Goal: Task Accomplishment & Management: Complete application form

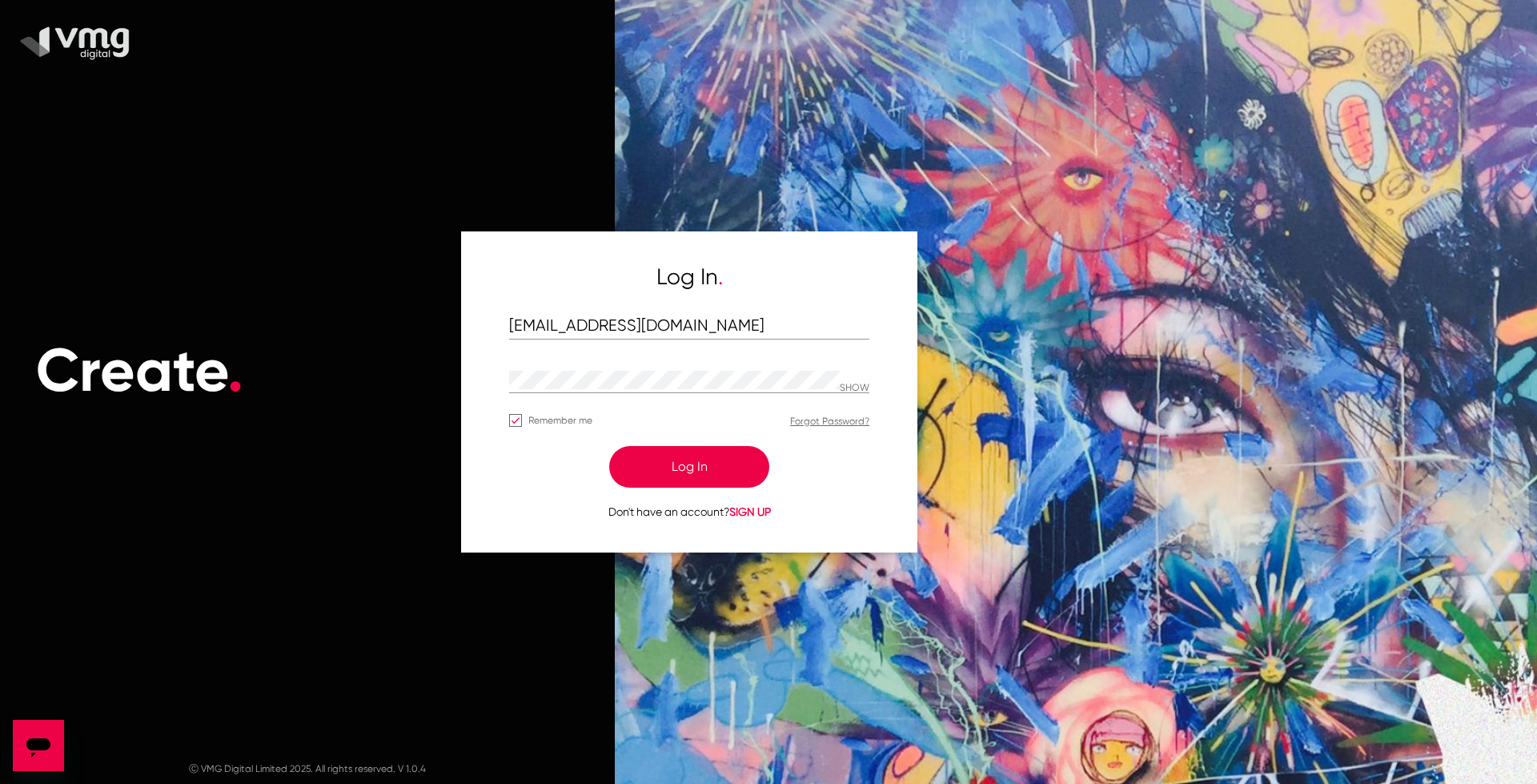
click at [729, 466] on button "Log In" at bounding box center [689, 466] width 160 height 41
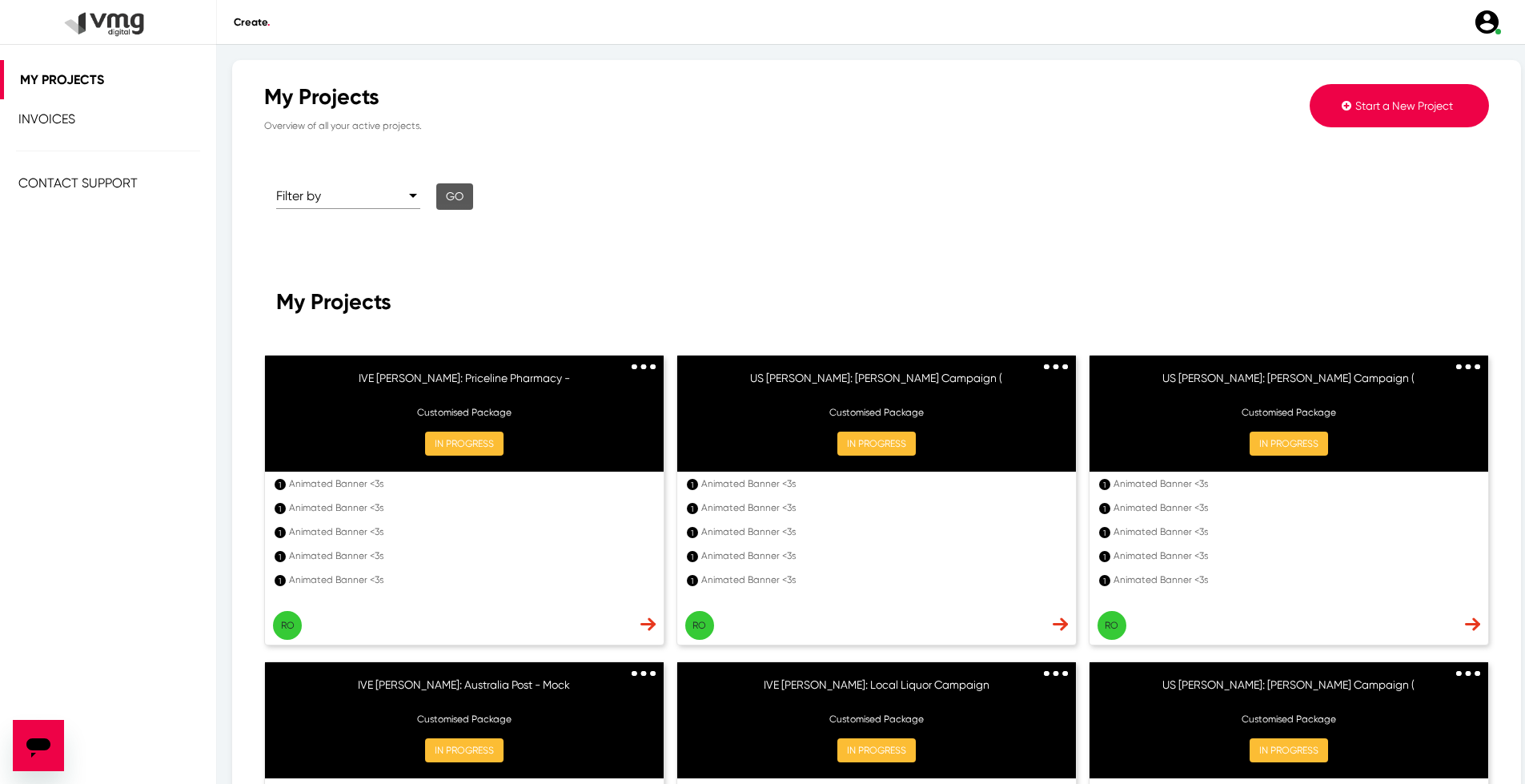
click at [1355, 102] on span "Start a New Project" at bounding box center [1404, 106] width 98 height 13
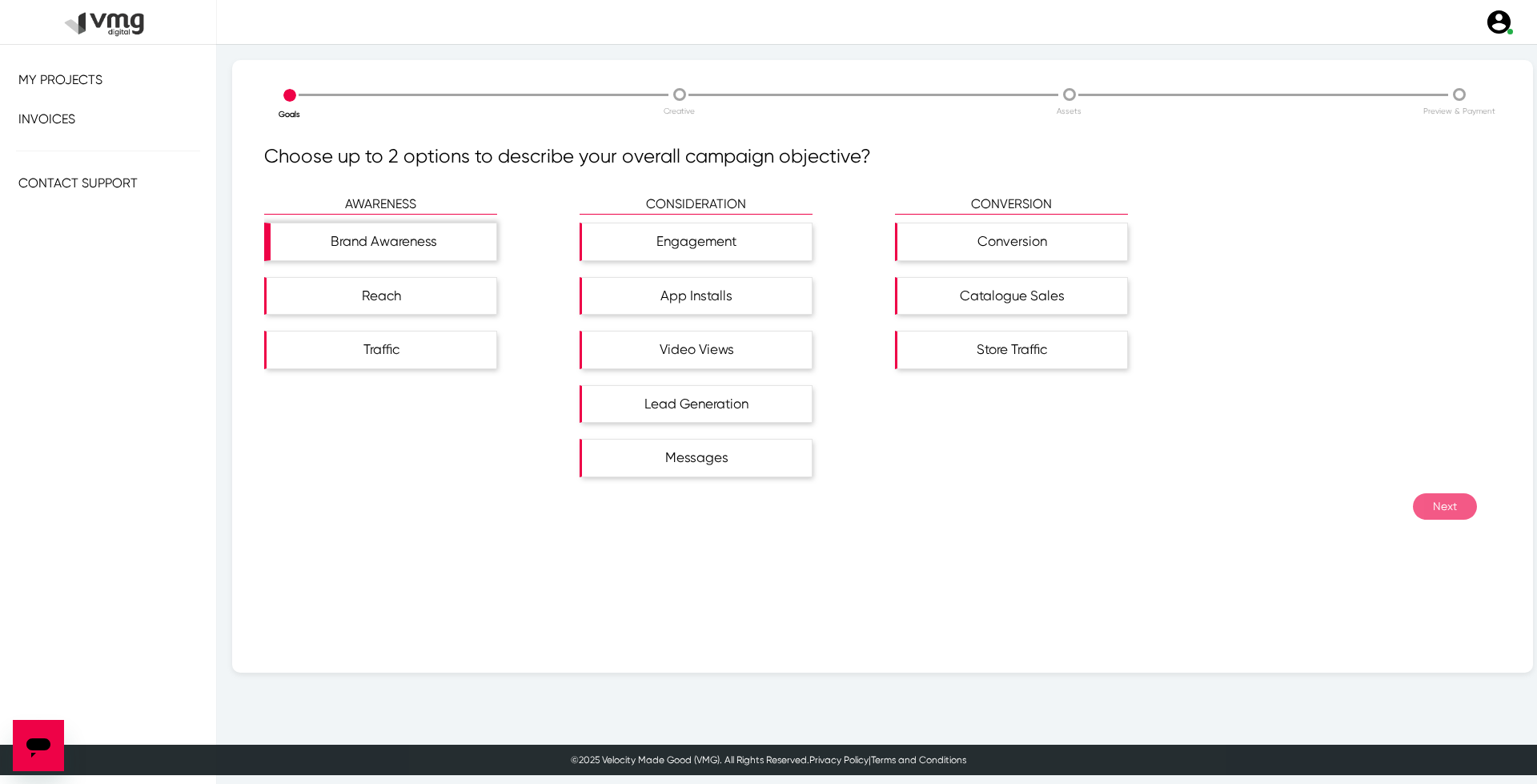
click at [427, 229] on div "Brand Awareness" at bounding box center [384, 242] width 226 height 37
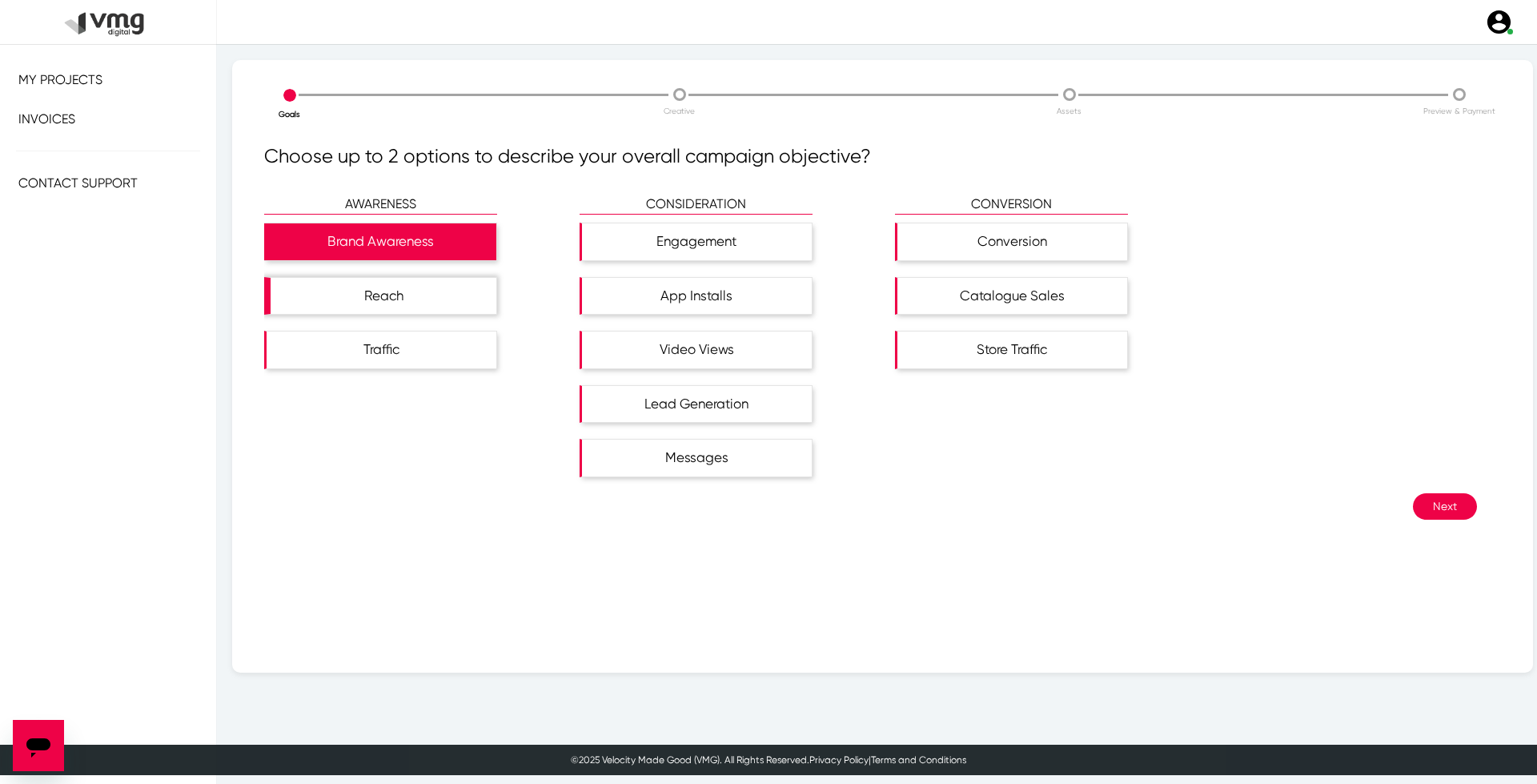
click at [415, 296] on div "Reach" at bounding box center [384, 295] width 226 height 37
click at [1428, 494] on button "Next" at bounding box center [1445, 506] width 64 height 26
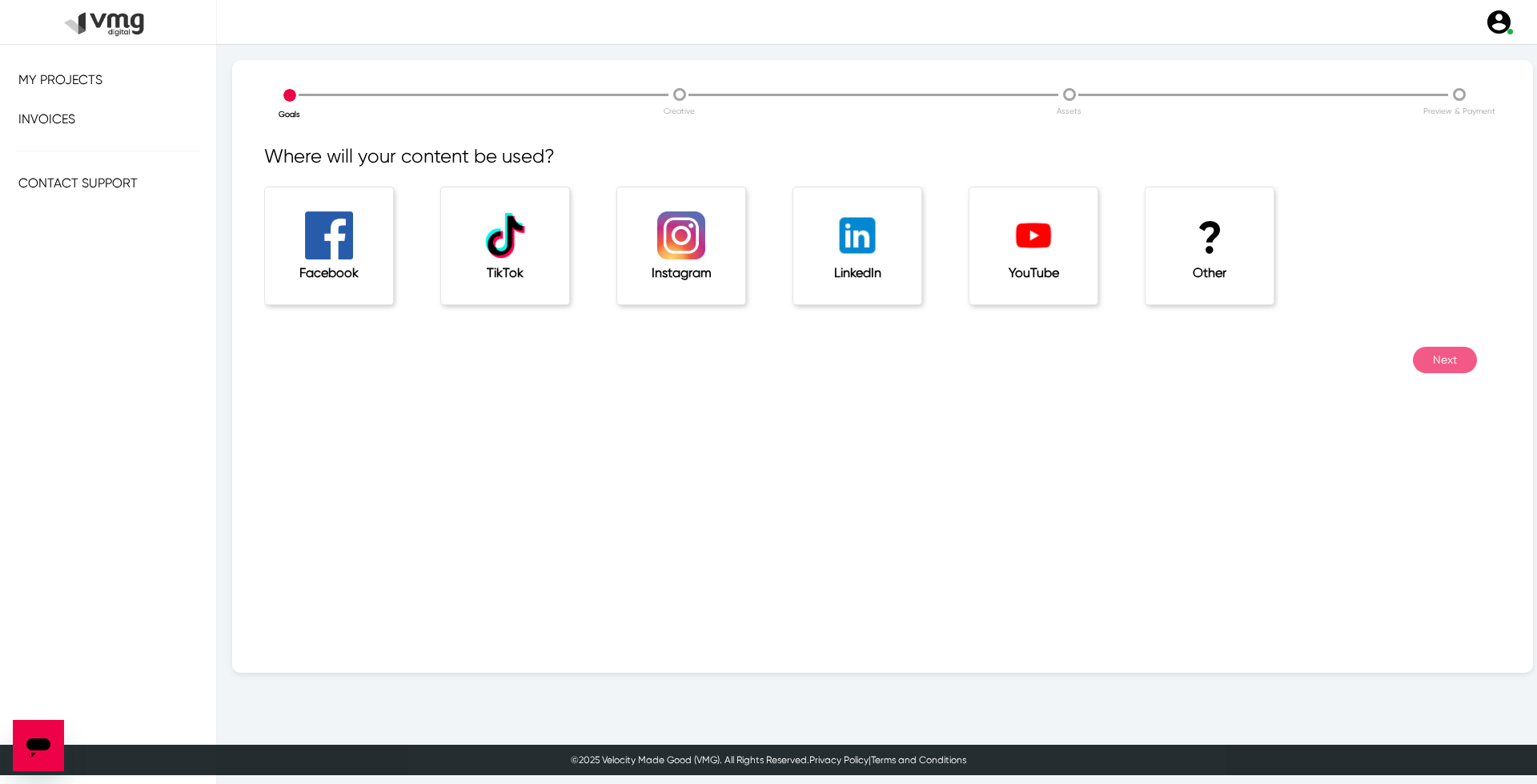
click at [1199, 216] on h1 "?" at bounding box center [1209, 238] width 64 height 54
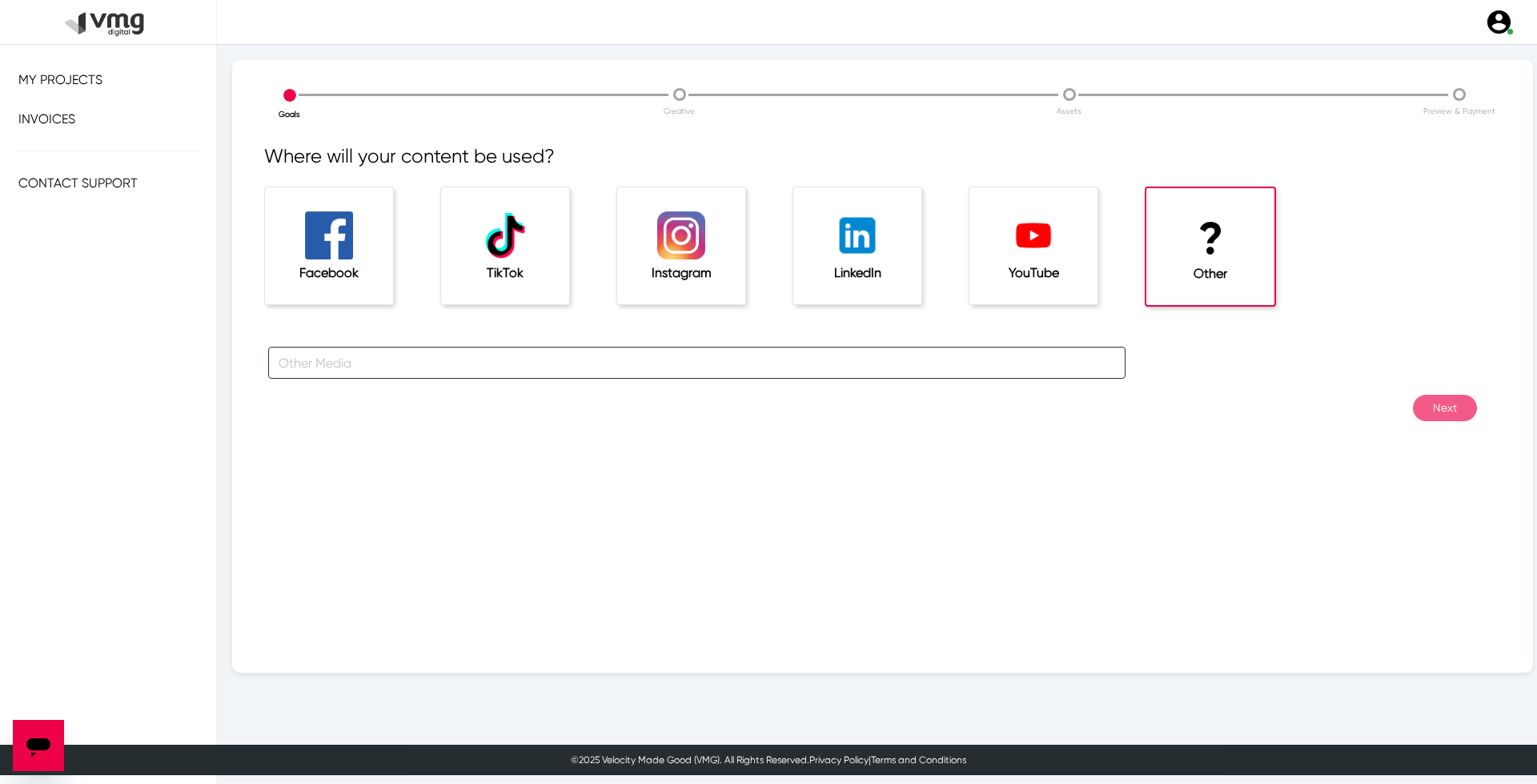
click at [678, 358] on input "text" at bounding box center [697, 363] width 857 height 32
type input "For [PERSON_NAME] Campaigns"
click at [1414, 401] on button "Next" at bounding box center [1445, 408] width 64 height 26
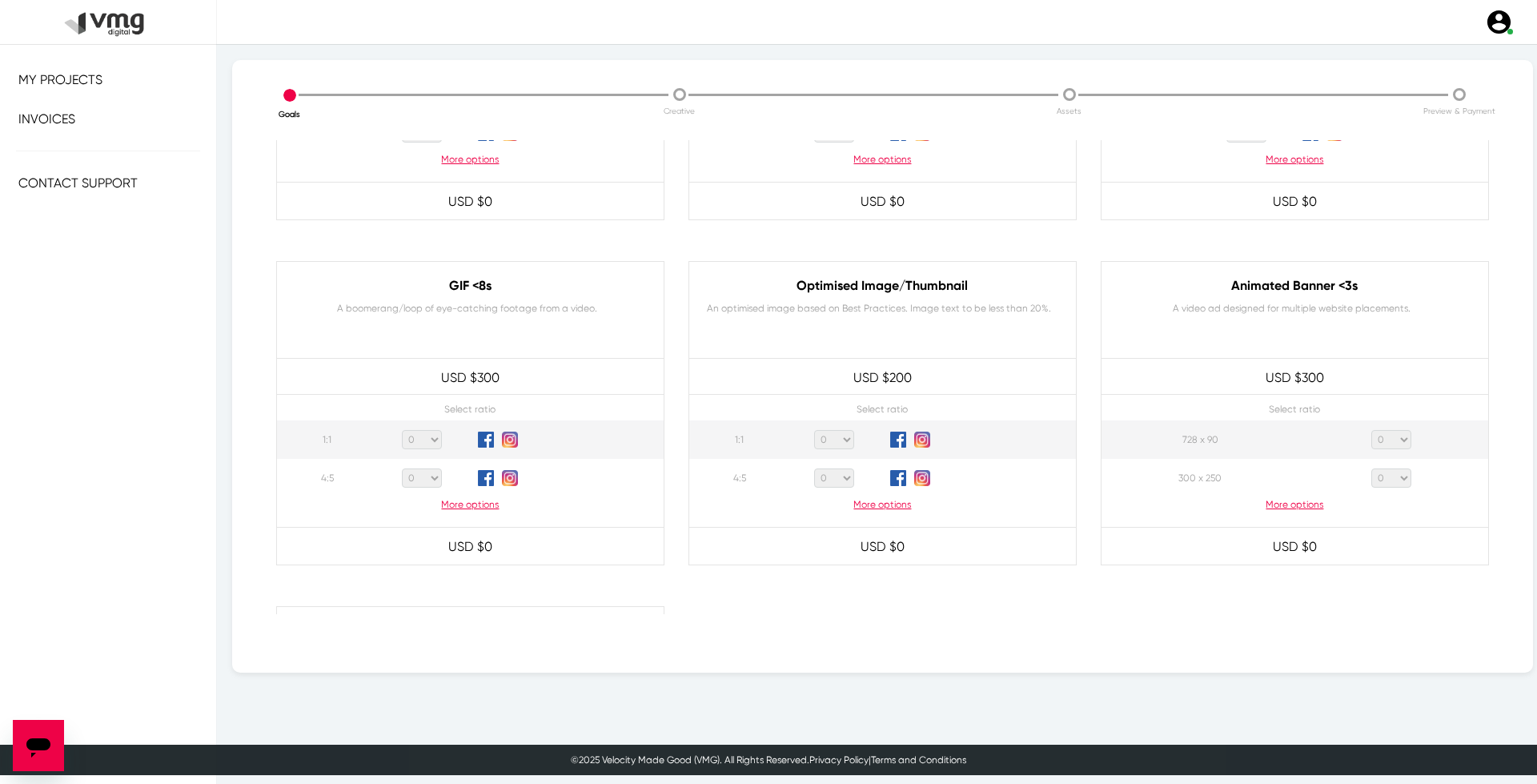
scroll to position [800, 0]
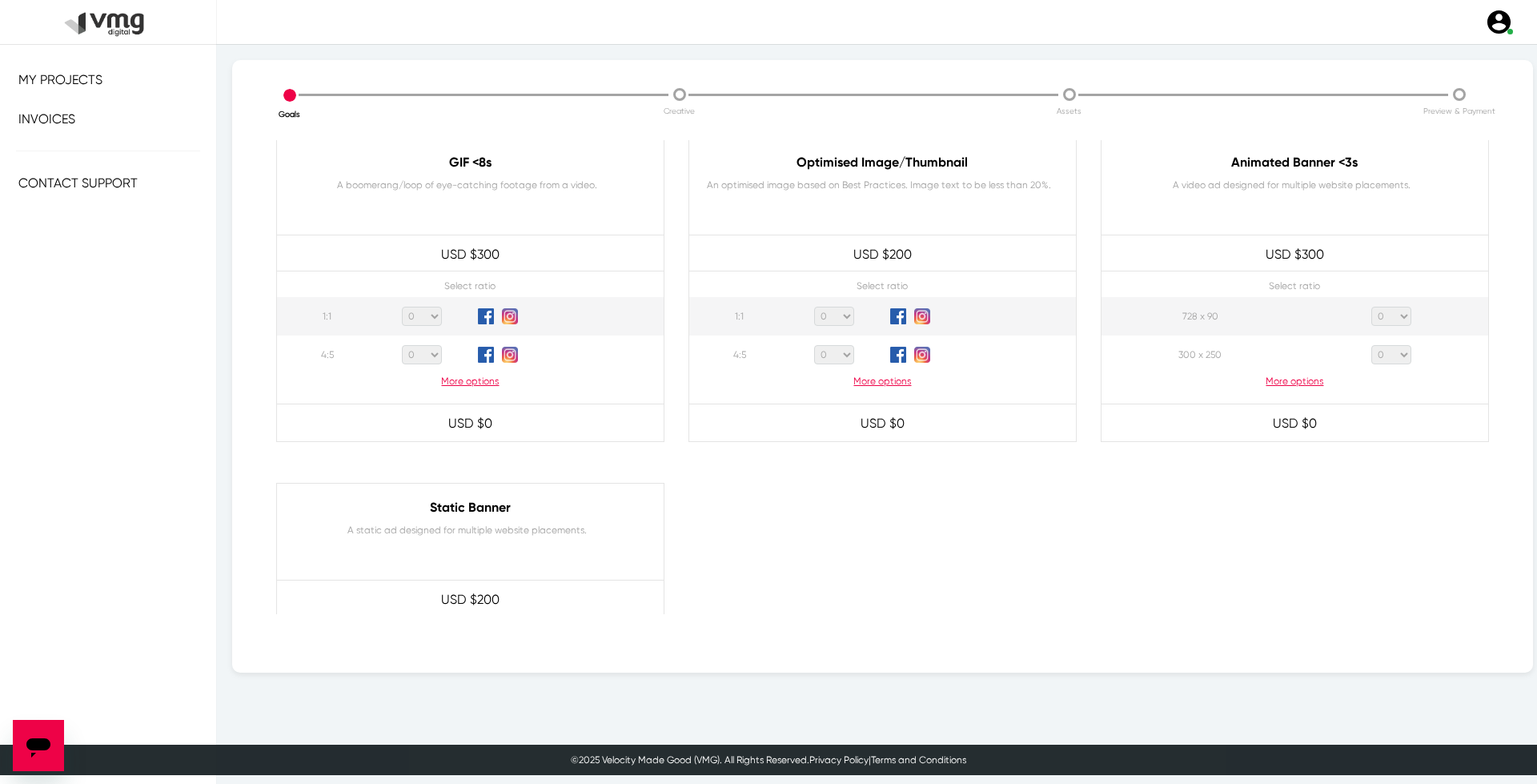
drag, startPoint x: 1393, startPoint y: 306, endPoint x: 1392, endPoint y: 315, distance: 9.1
click at [1393, 306] on select "0 1 2 3 4 5 6 7 8 9 10 11 12 13 14 15 16 17 18 19 20" at bounding box center [1391, 316] width 40 height 19
click at [1372, 306] on select "0 1 2 3 4 5 6 7 8 9 10 11 12 13 14 15 16 17 18 19 20" at bounding box center [1391, 316] width 40 height 19
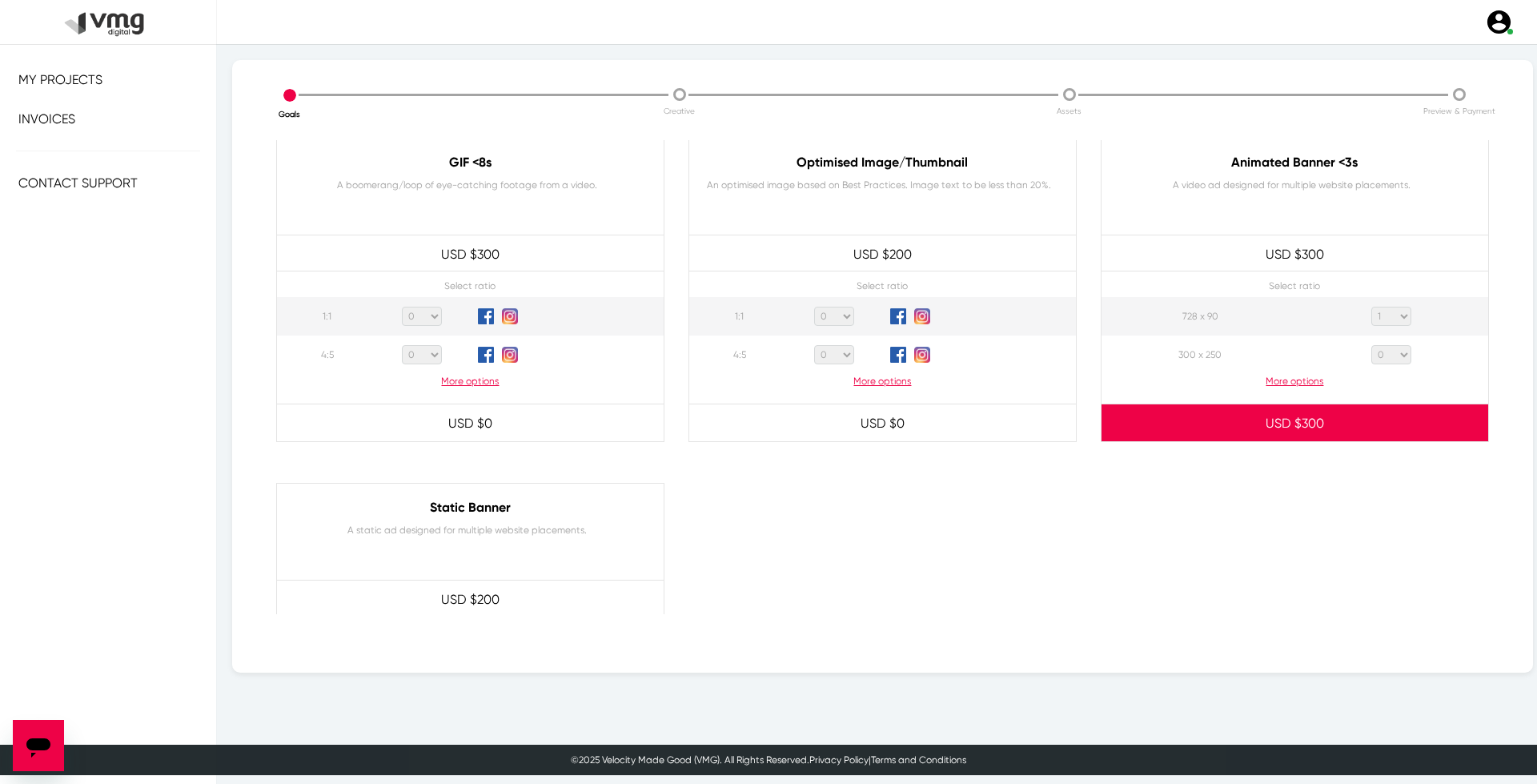
click at [1281, 382] on p "More options" at bounding box center [1294, 381] width 386 height 14
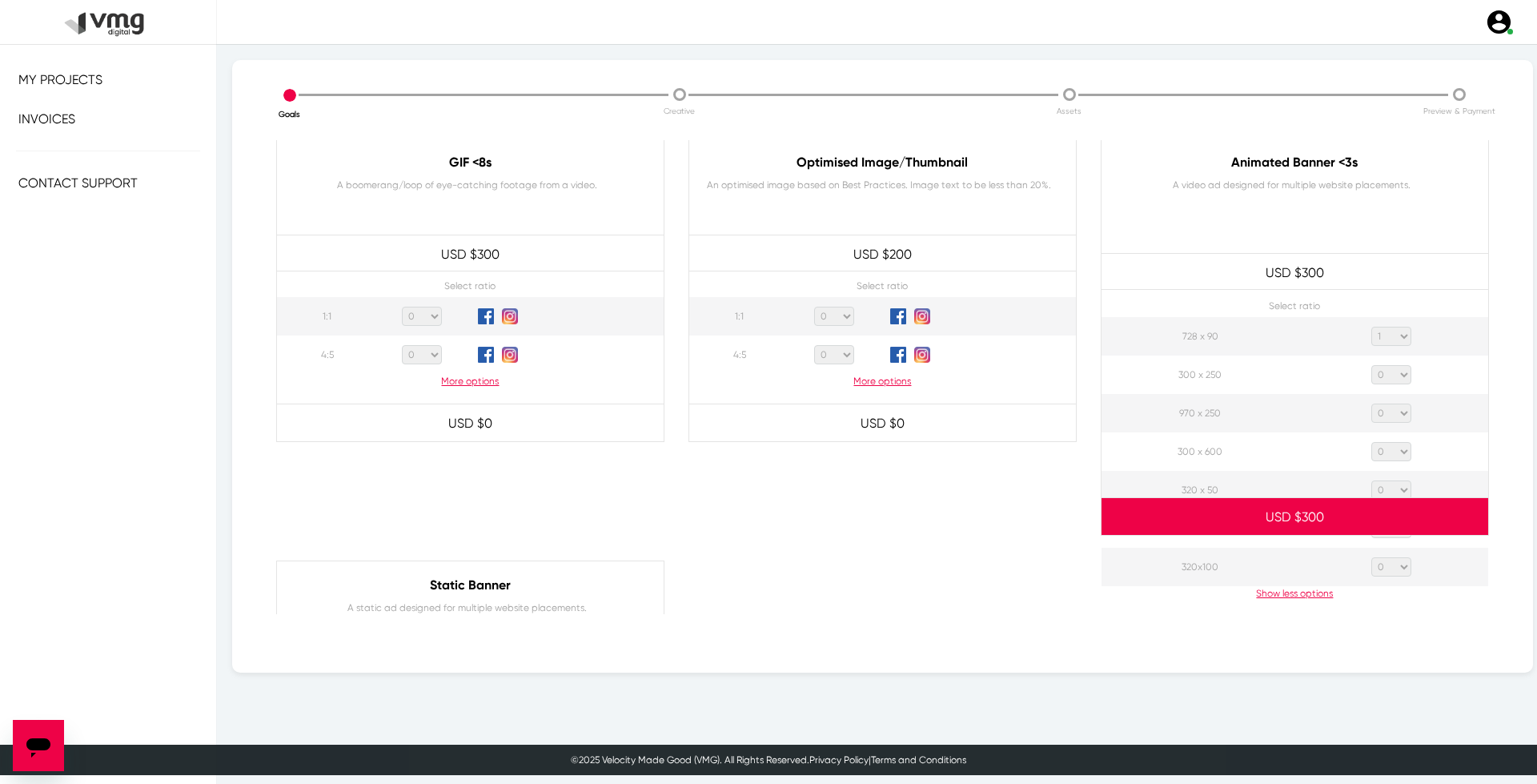
click at [1382, 333] on select "0 1 2 3 4 5 6 7 8 9 10 11 12 13 14 15 16 17 18 19 20" at bounding box center [1391, 336] width 40 height 19
select select "0"
click at [1372, 326] on select "0 1 2 3 4 5 6 7 8 9 10 11 12 13 14 15 16 17 18 19 20" at bounding box center [1391, 336] width 40 height 19
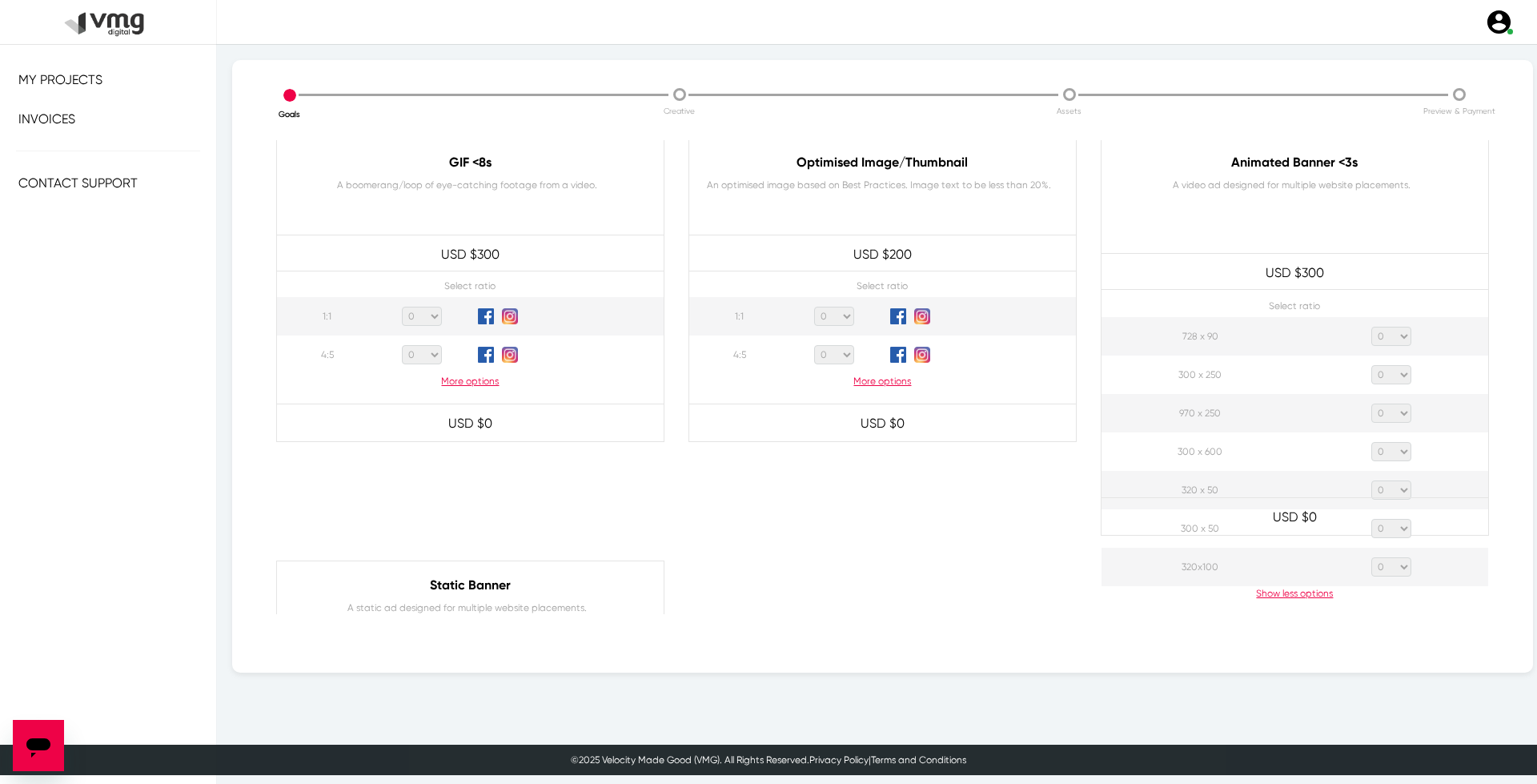
click at [1375, 382] on select "0 1 2 3 4 5 6 7 8 9 10 11 12 13 14 15 16 17 18 19 20" at bounding box center [1391, 374] width 40 height 19
select select "1"
click at [1372, 365] on select "0 1 2 3 4 5 6 7 8 9 10 11 12 13 14 15 16 17 18 19 20" at bounding box center [1391, 374] width 40 height 19
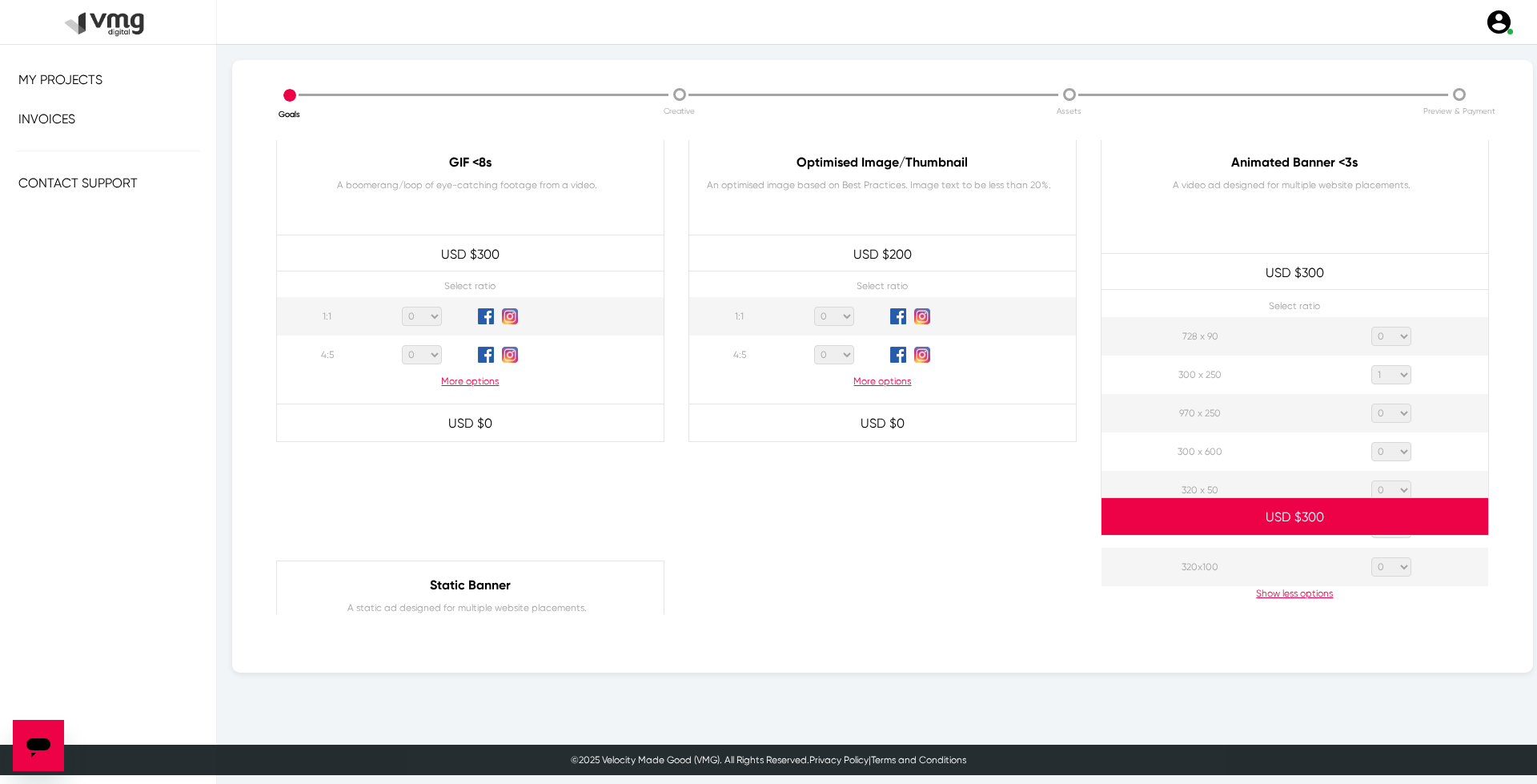
click at [1381, 414] on select "0 1 2 3 4 5 6 7 8 9 10 11 12 13 14 15 16 17 18 19 20" at bounding box center [1391, 413] width 40 height 19
select select "1"
click at [1372, 403] on select "0 1 2 3 4 5 6 7 8 9 10 11 12 13 14 15 16 17 18 19 20" at bounding box center [1391, 413] width 40 height 19
click at [1392, 447] on select "0 1 2 3 4 5 6 7 8 9 10 11 12 13 14 15 16 17 18 19 20" at bounding box center [1391, 451] width 40 height 19
select select "1"
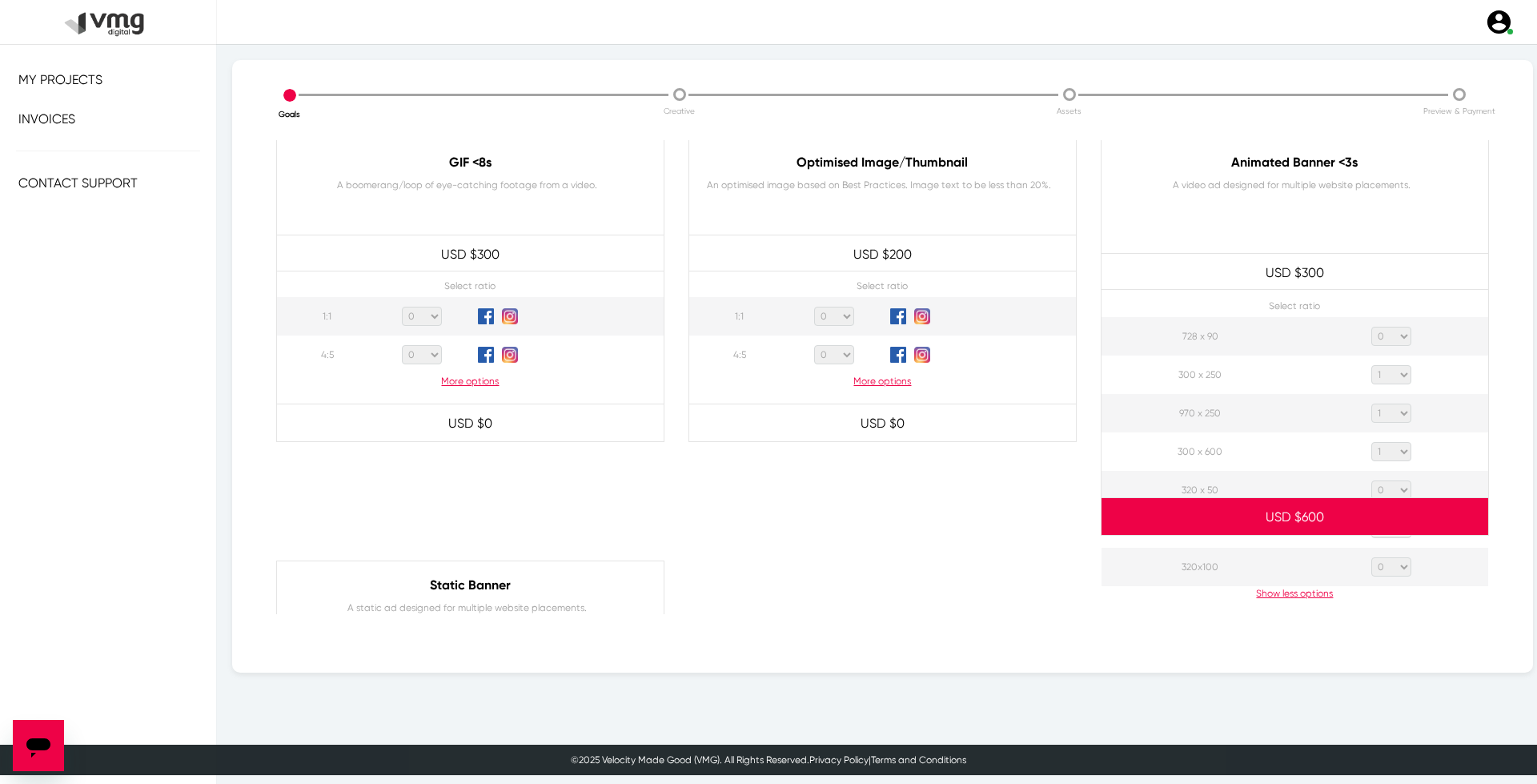
click at [1372, 442] on select "0 1 2 3 4 5 6 7 8 9 10 11 12 13 14 15 16 17 18 19 20" at bounding box center [1391, 451] width 40 height 19
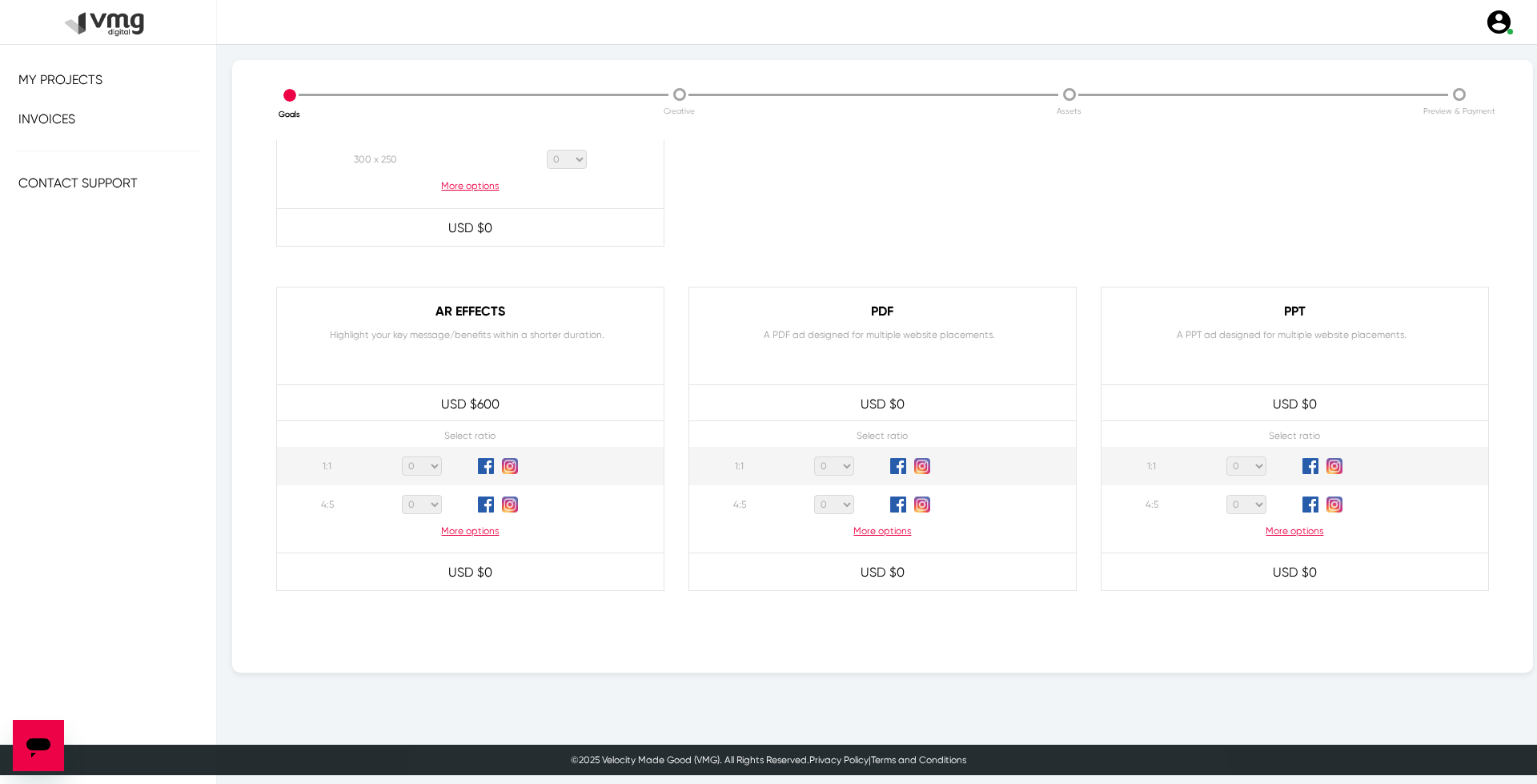
scroll to position [1485, 0]
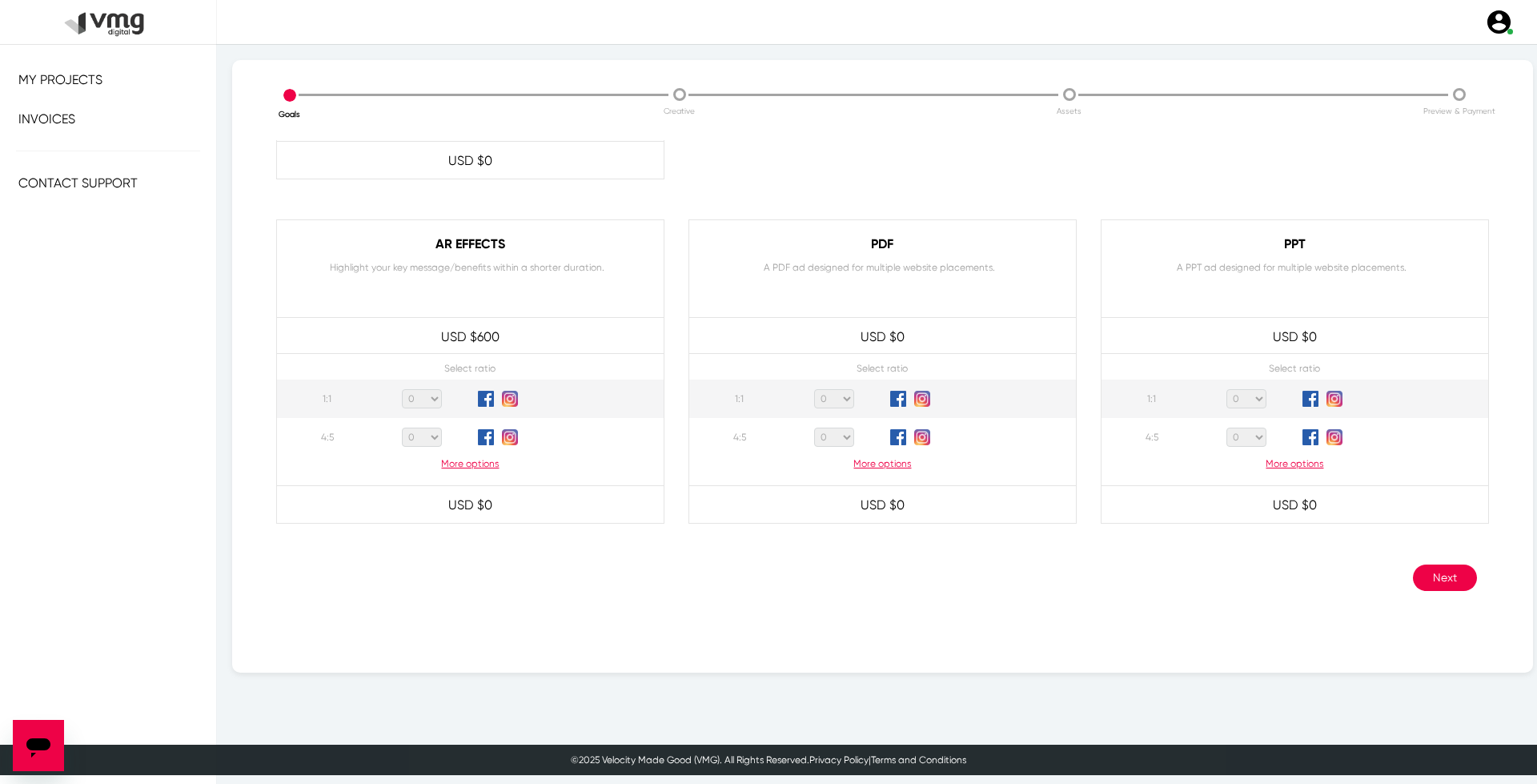
click at [1425, 577] on button "Next" at bounding box center [1445, 577] width 64 height 26
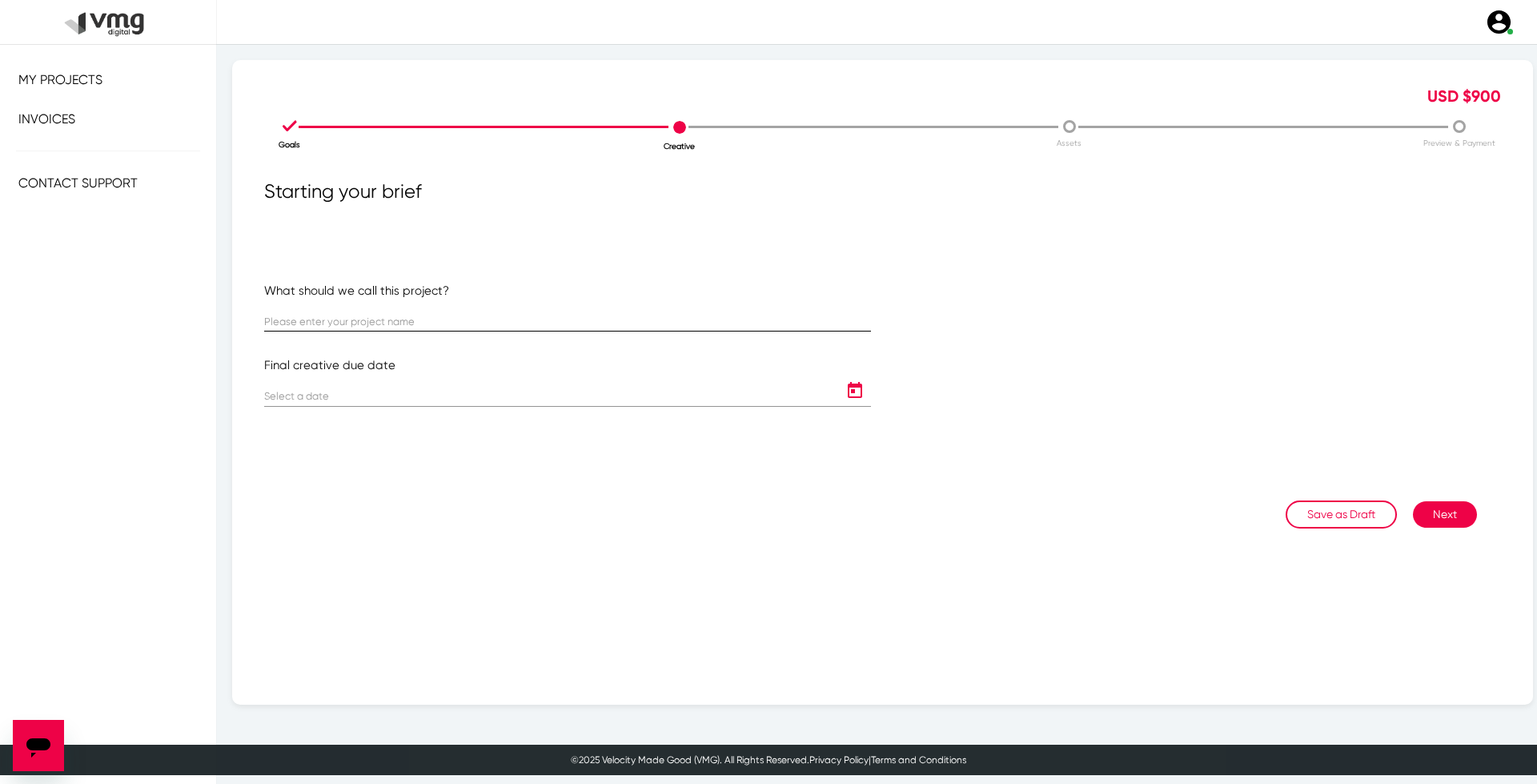
click at [359, 321] on input "text" at bounding box center [567, 321] width 606 height 12
paste input "US [PERSON_NAME]: [PERSON_NAME] Campaign ([DATE]-[DATE])"
type input "US [PERSON_NAME]: [PERSON_NAME] Campaign ([DATE]-[DATE])"
click at [848, 391] on icon "Open calendar" at bounding box center [855, 389] width 14 height 16
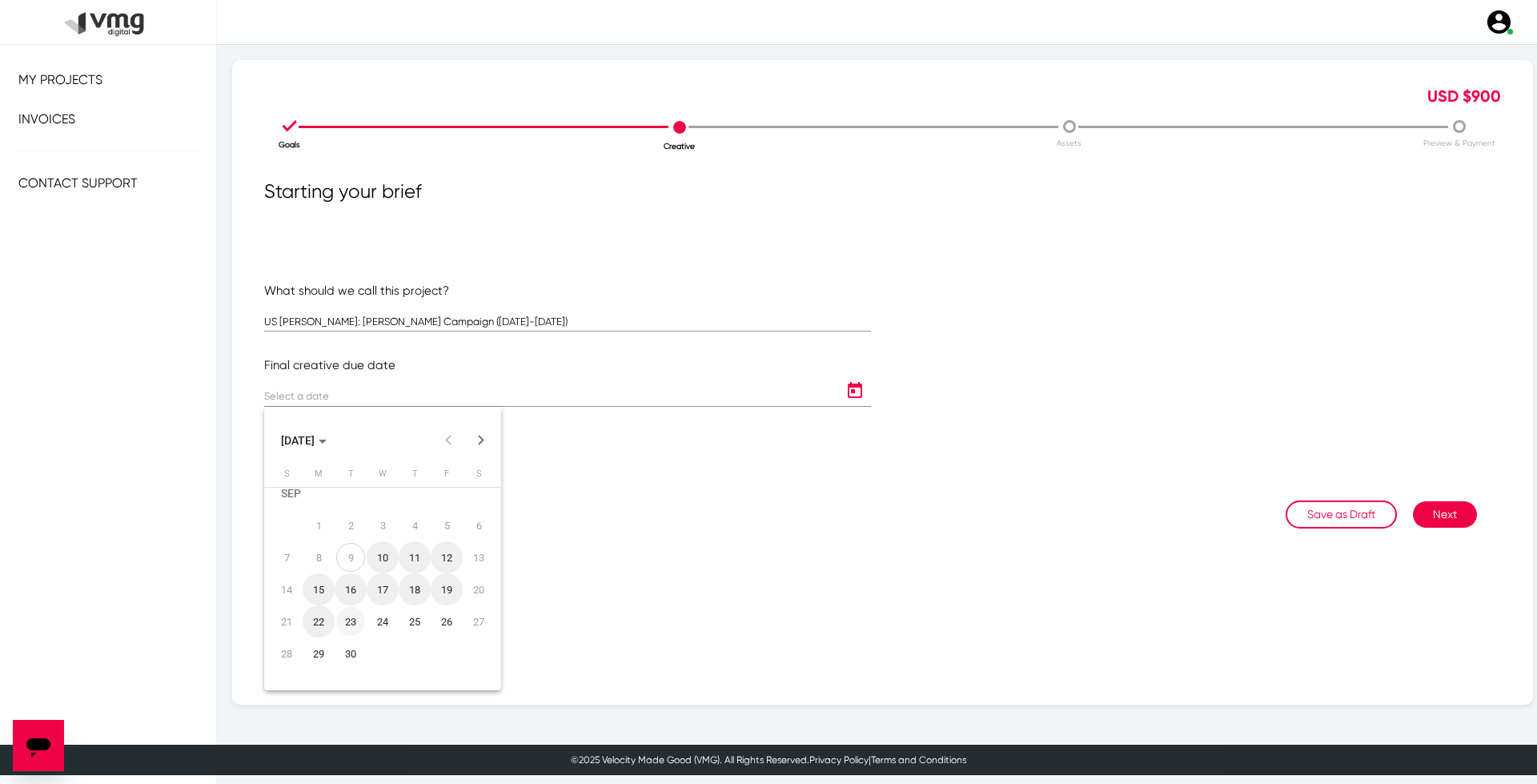
click at [353, 623] on div "23" at bounding box center [351, 620] width 29 height 29
type input "[DATE]"
click at [1445, 522] on button "Next" at bounding box center [1445, 514] width 64 height 26
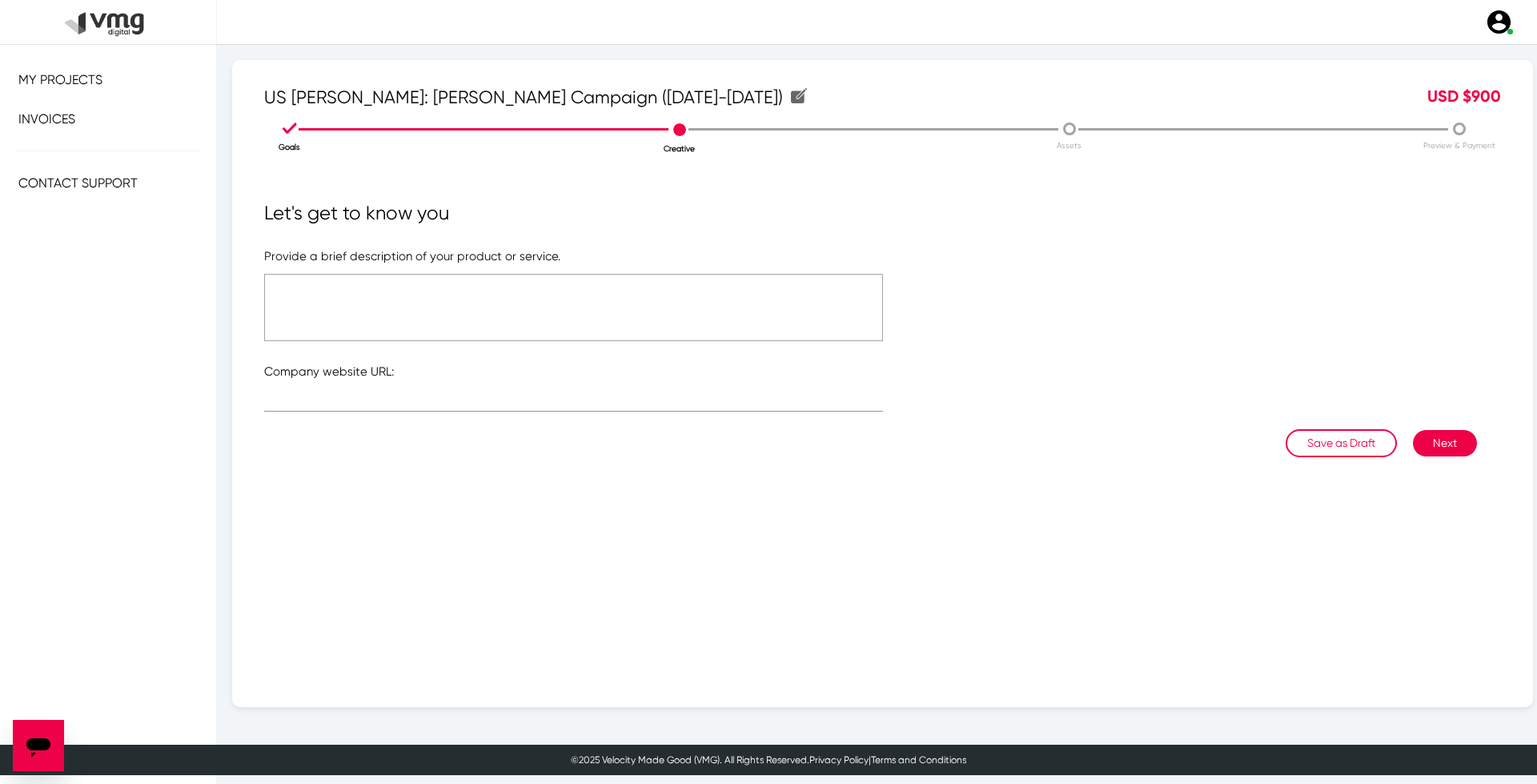
click at [608, 320] on textarea at bounding box center [573, 307] width 619 height 68
click at [583, 399] on input "text" at bounding box center [573, 401] width 619 height 12
type input "[URL][DOMAIN_NAME]"
click at [463, 312] on textarea at bounding box center [573, 307] width 619 height 68
type textarea "Please refer to the attached file"
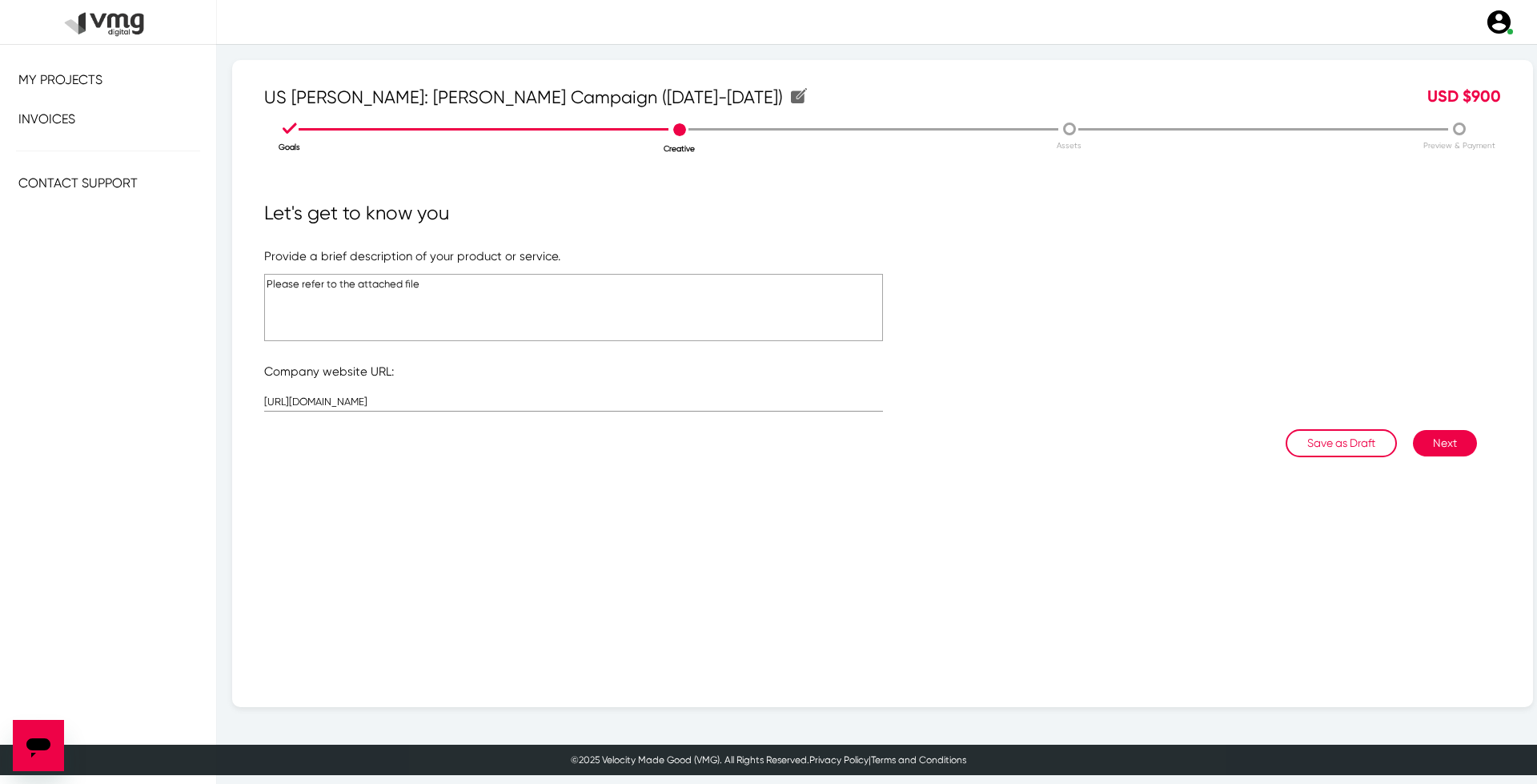
click at [547, 278] on textarea "Please refer to the attached file" at bounding box center [573, 307] width 619 height 68
click at [1435, 445] on button "Next" at bounding box center [1445, 443] width 64 height 26
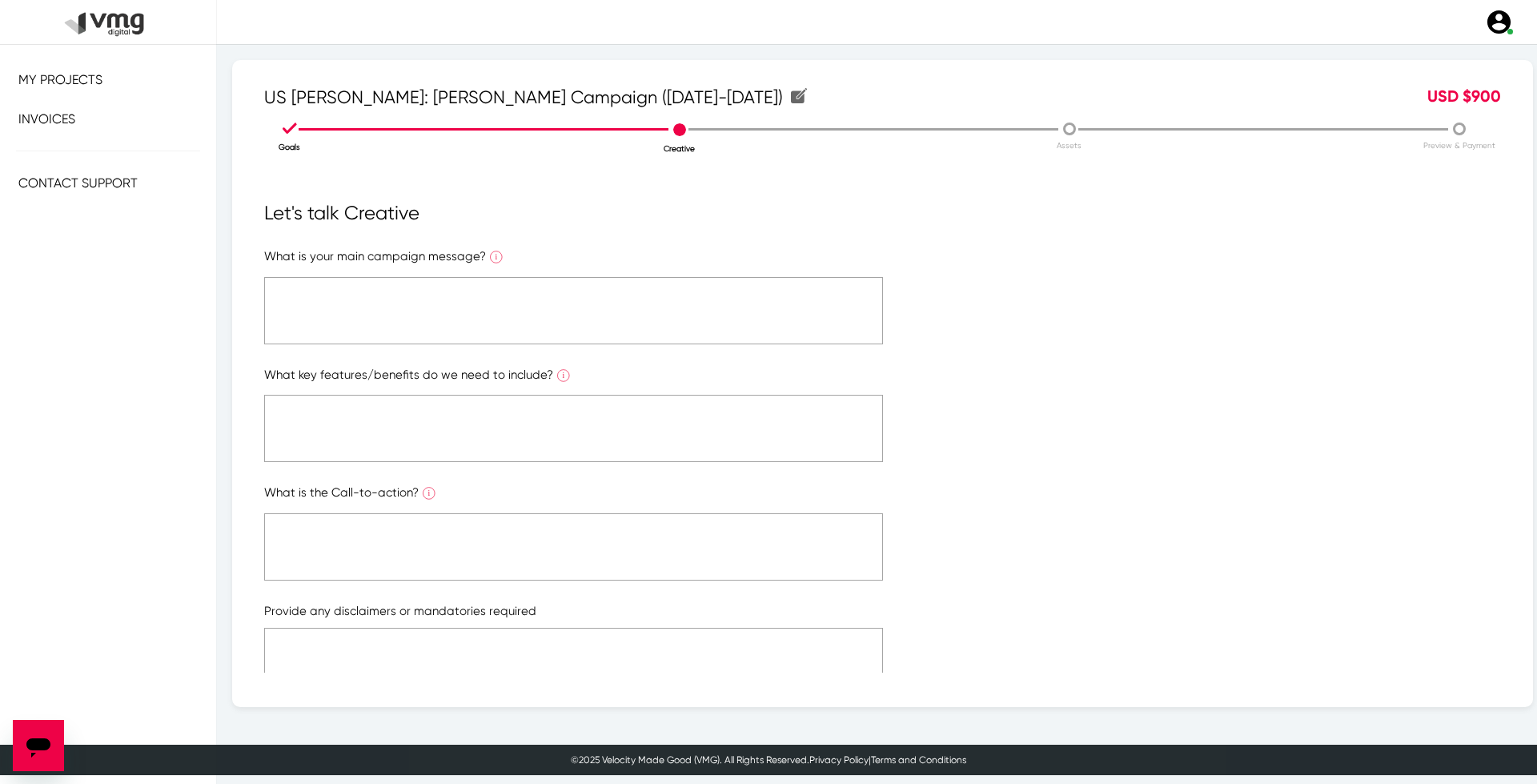
click at [621, 281] on textarea at bounding box center [573, 311] width 619 height 68
paste textarea "Please refer to the attached file"
type textarea "Please refer to the attached file"
click at [600, 416] on textarea at bounding box center [573, 429] width 619 height 68
paste textarea "Please refer to the attached file"
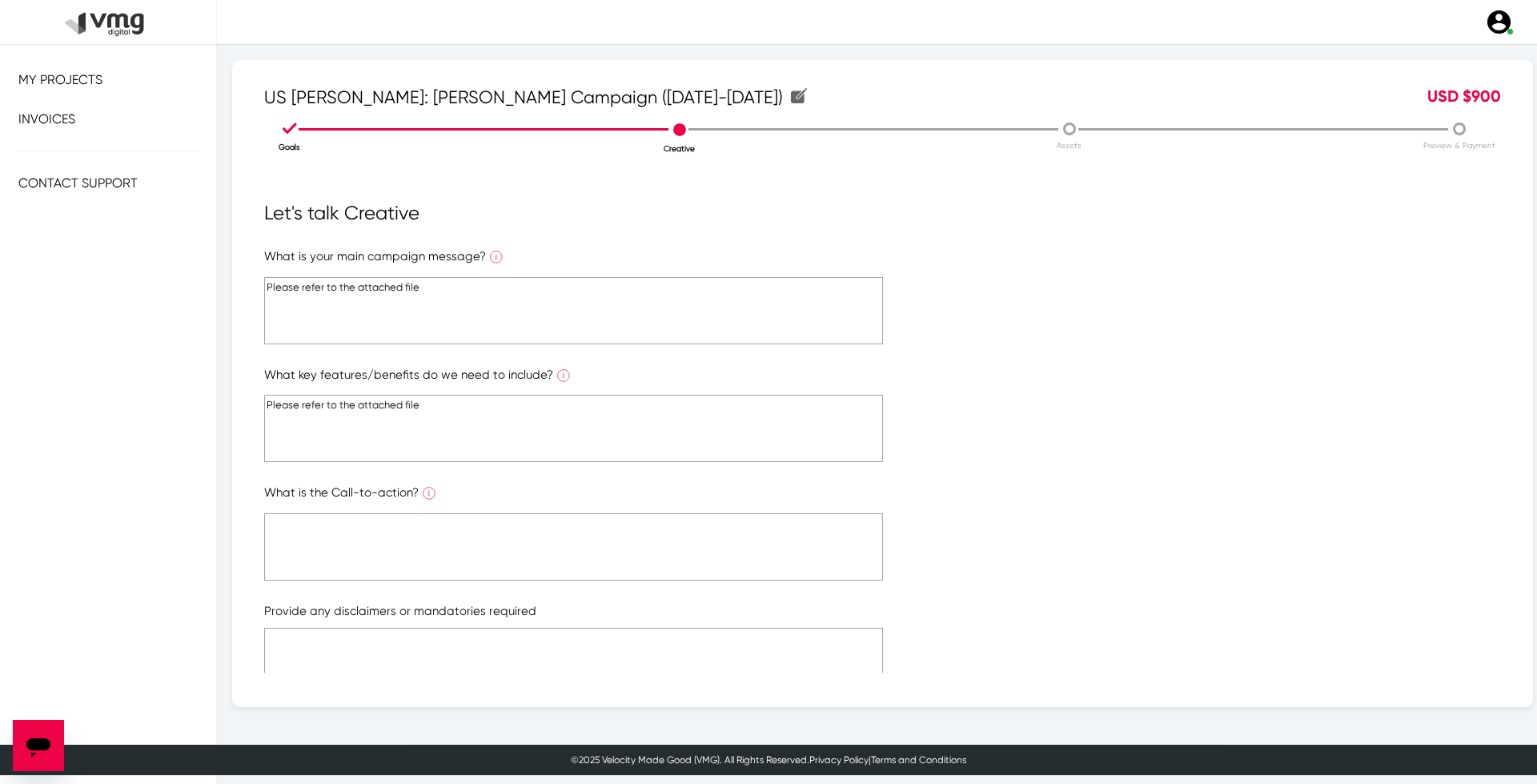
type textarea "Please refer to the attached file"
click at [608, 525] on textarea at bounding box center [573, 547] width 619 height 68
paste textarea "Please refer to the attached file"
type textarea "Please refer to the attached file"
click at [633, 644] on textarea at bounding box center [573, 662] width 619 height 68
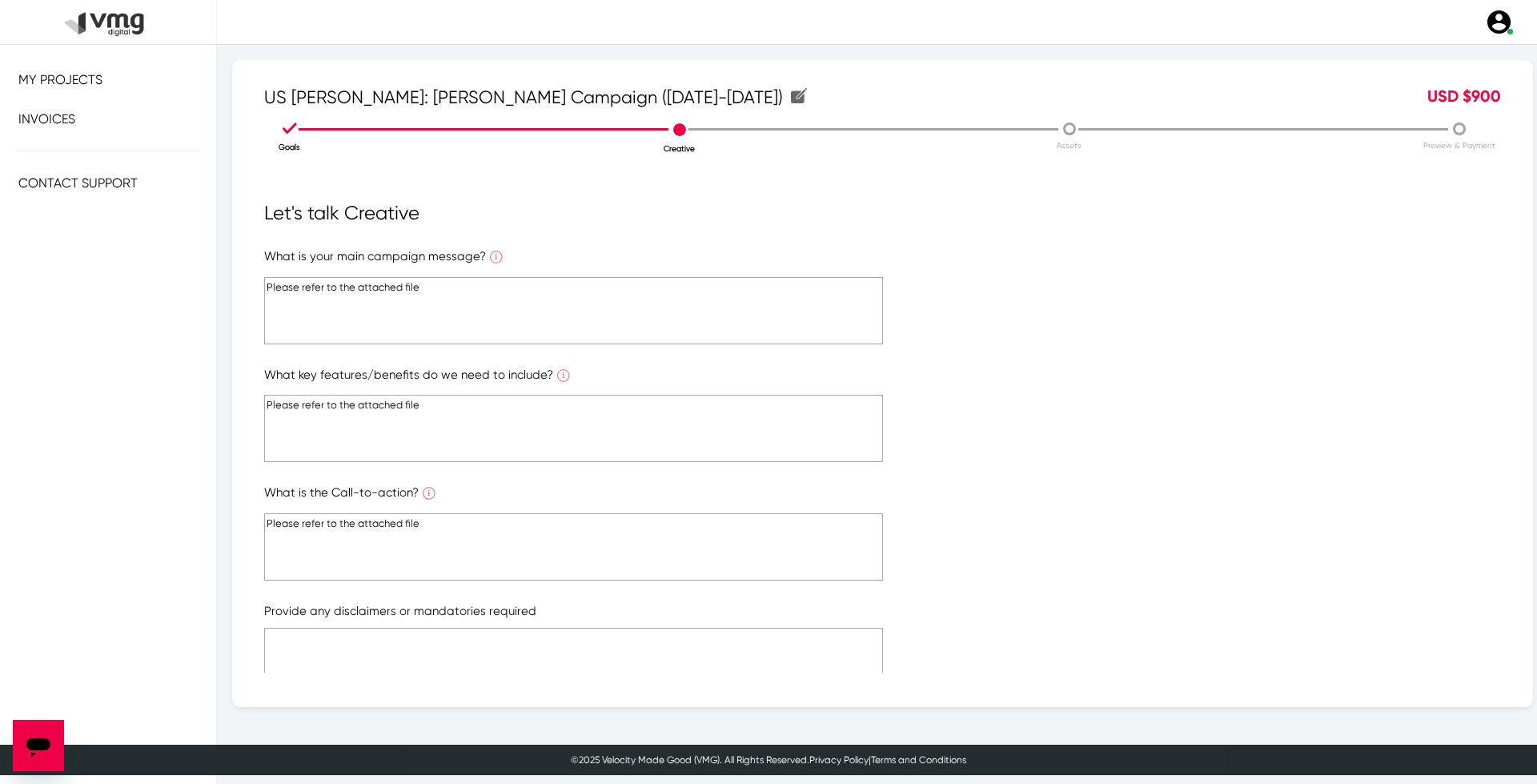
paste textarea "Please refer to the attached file"
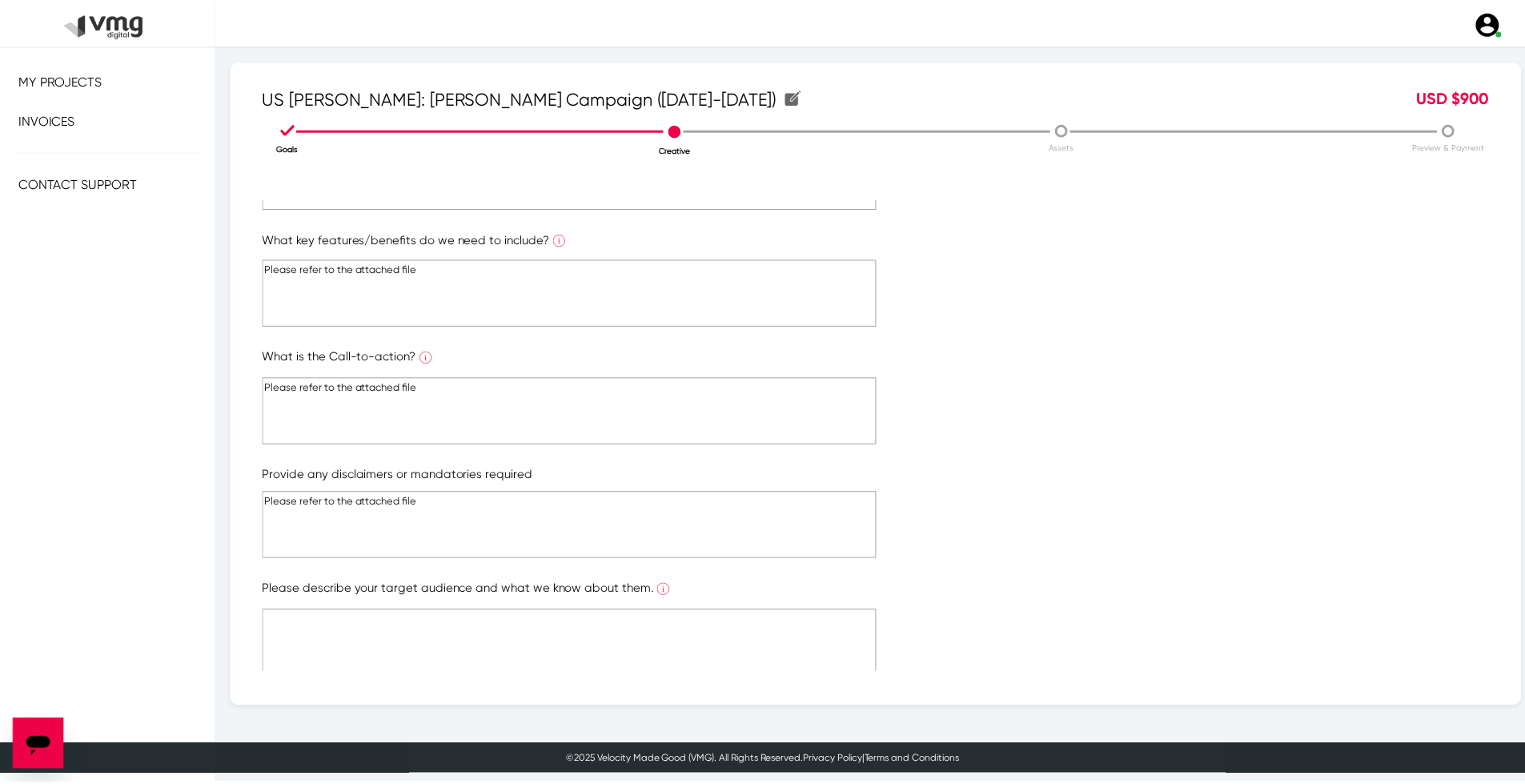
scroll to position [198, 0]
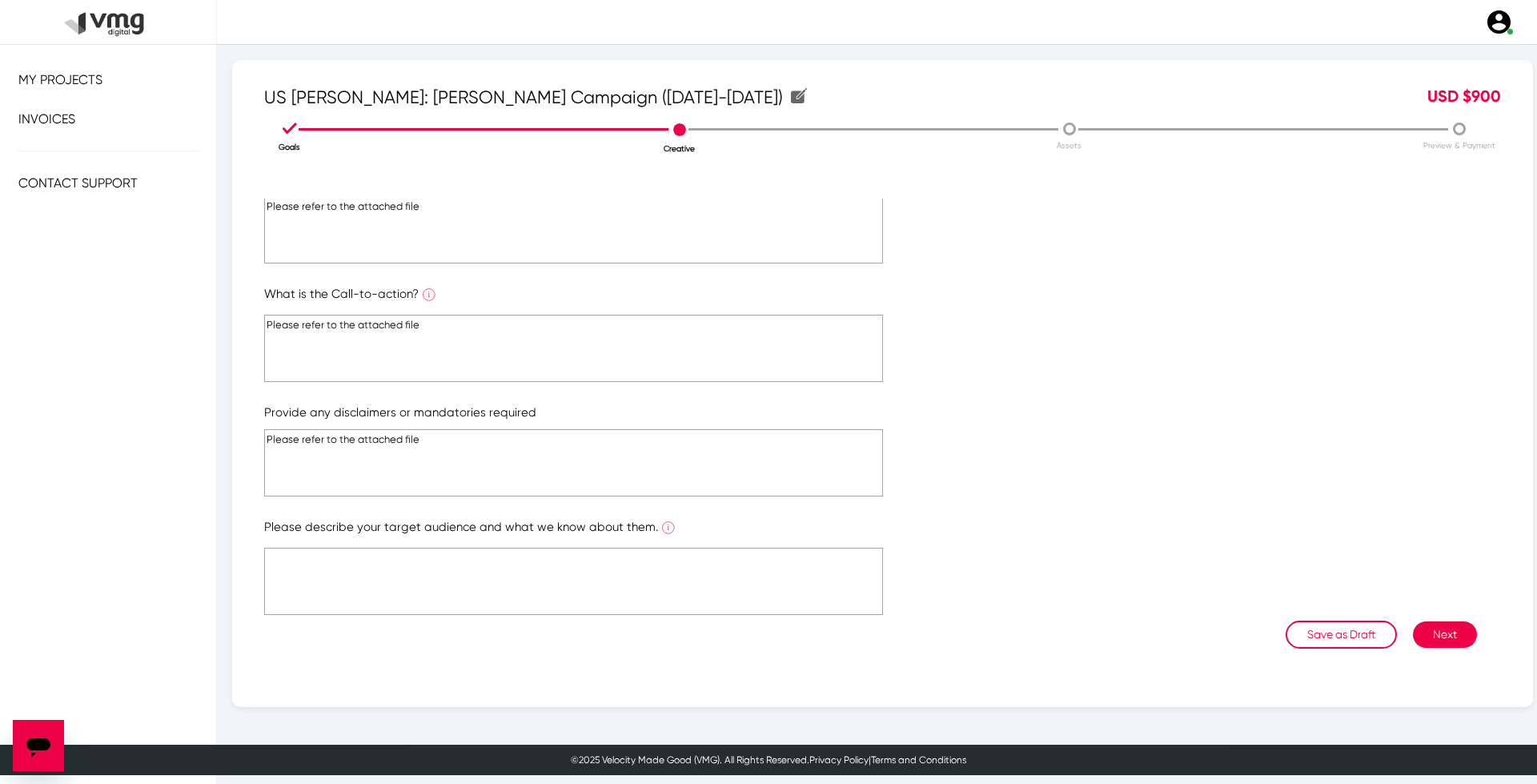
type textarea "Please refer to the attached file"
click at [732, 583] on textarea at bounding box center [573, 581] width 619 height 68
paste textarea "Please refer to the attached file"
type textarea "Please refer to the attached file"
click at [1451, 628] on button "Next" at bounding box center [1445, 635] width 64 height 26
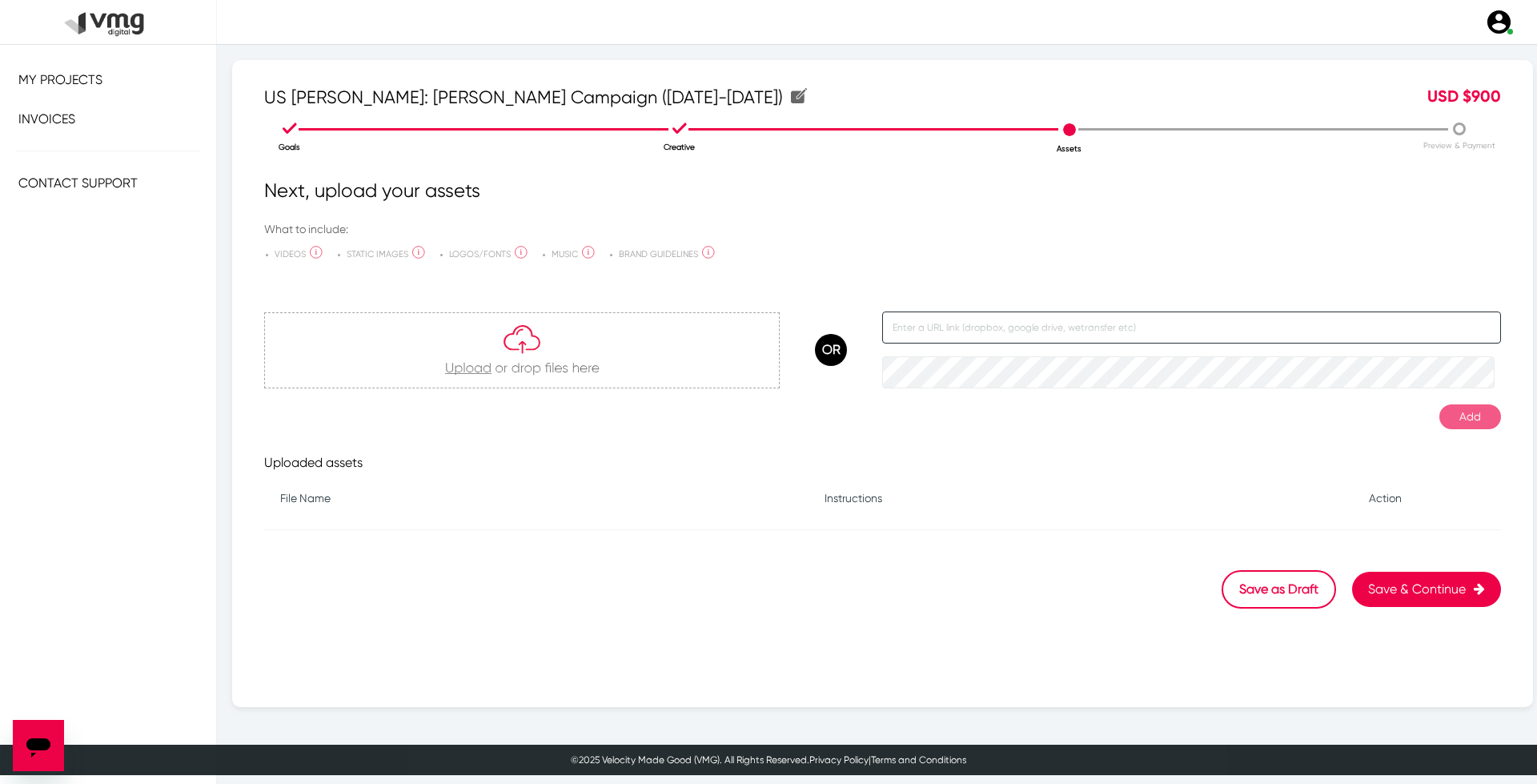
click at [1096, 331] on input "text" at bounding box center [1191, 327] width 619 height 32
paste input "[URL][DOMAIN_NAME]"
type input "[URL][DOMAIN_NAME]"
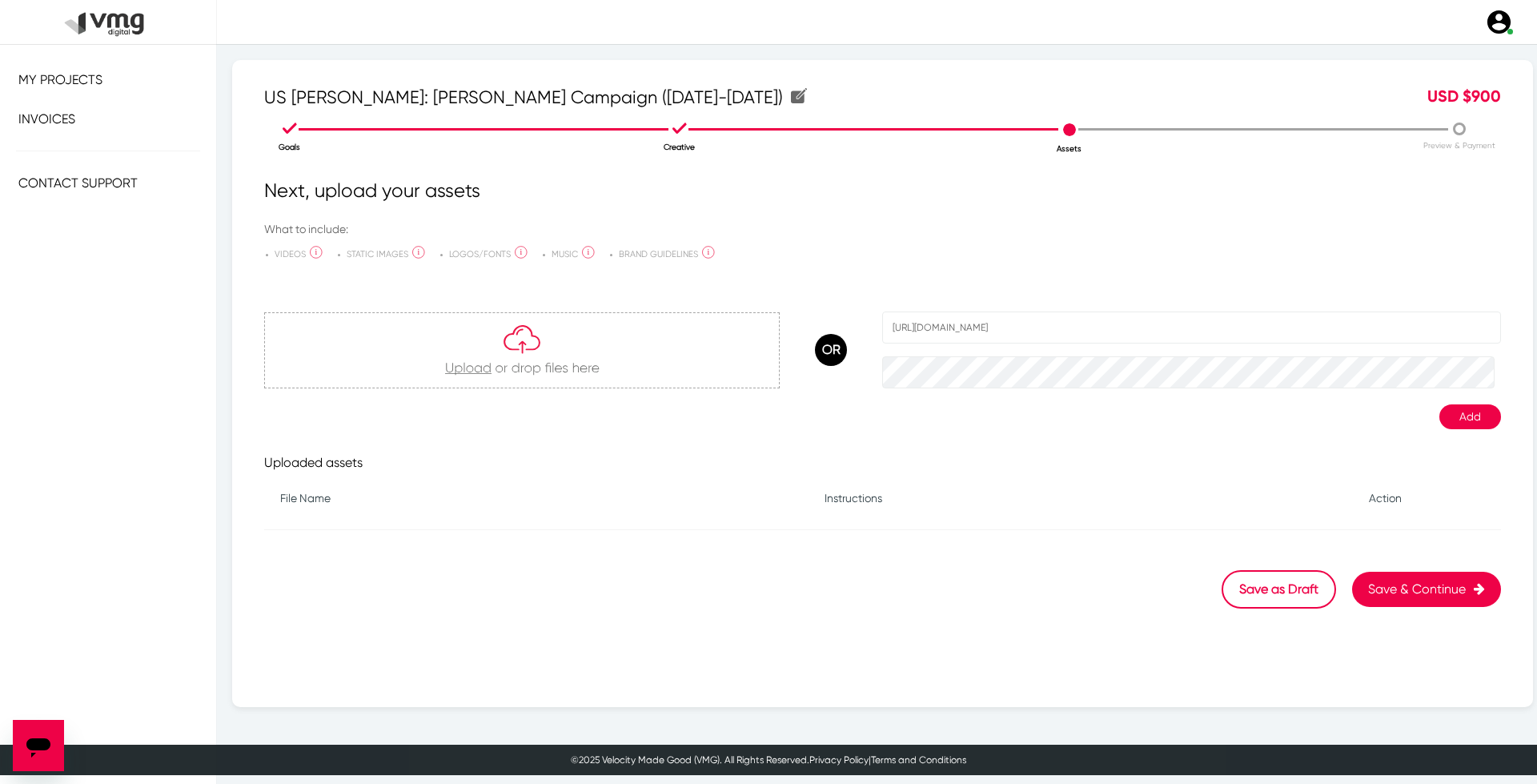
click at [1466, 426] on button "Add" at bounding box center [1470, 416] width 62 height 24
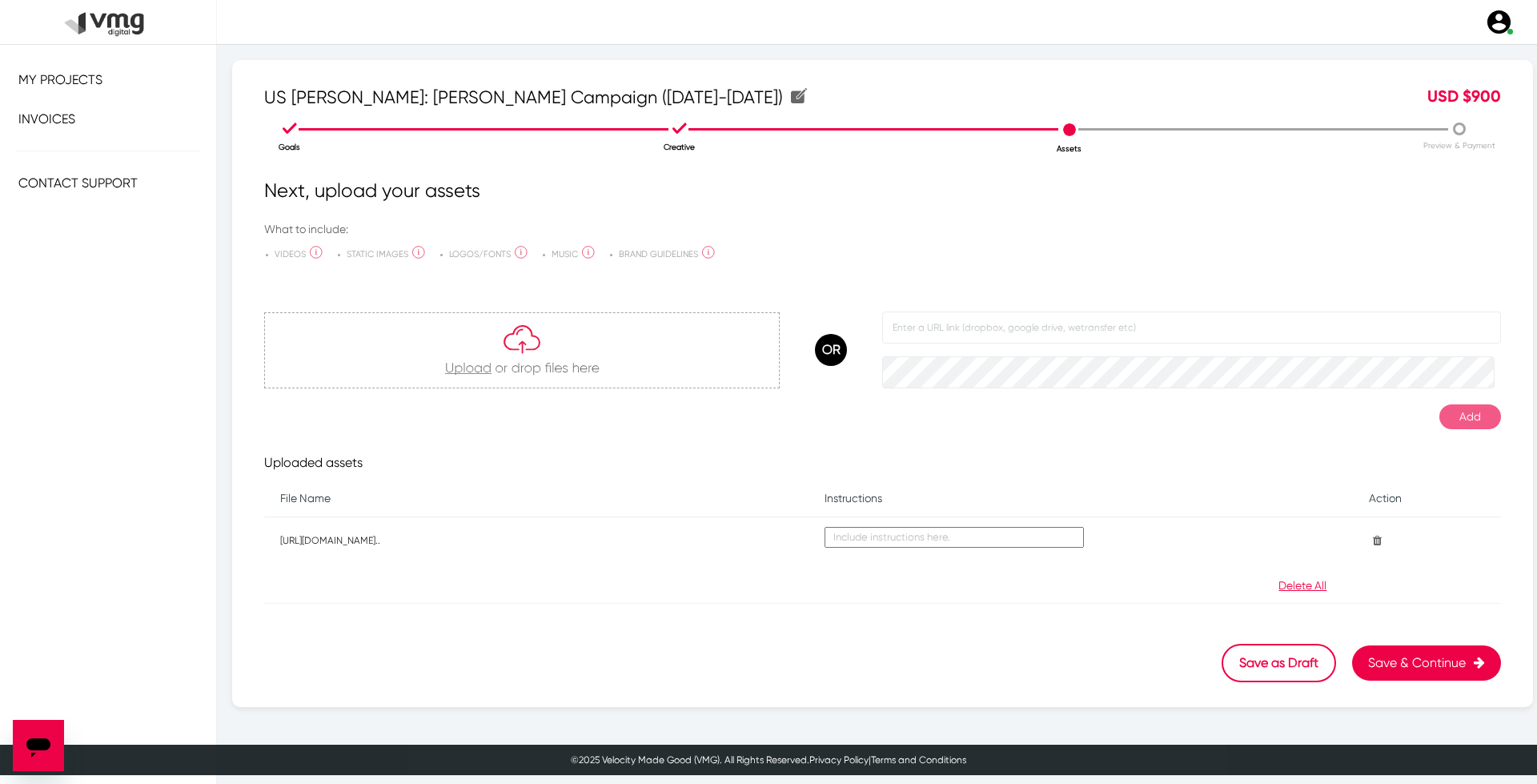
click at [1438, 663] on button "Save & Continue" at bounding box center [1426, 662] width 149 height 35
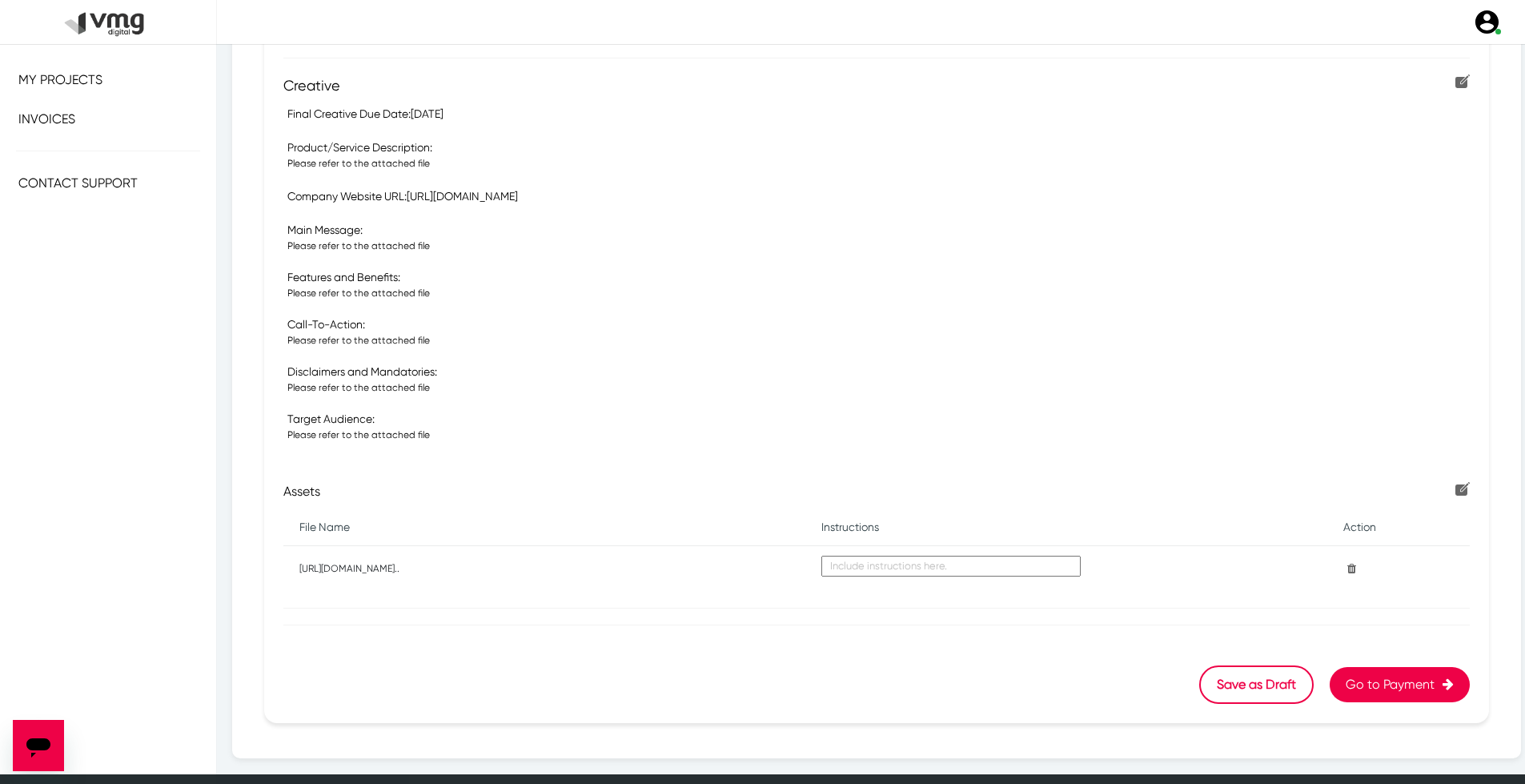
scroll to position [350, 0]
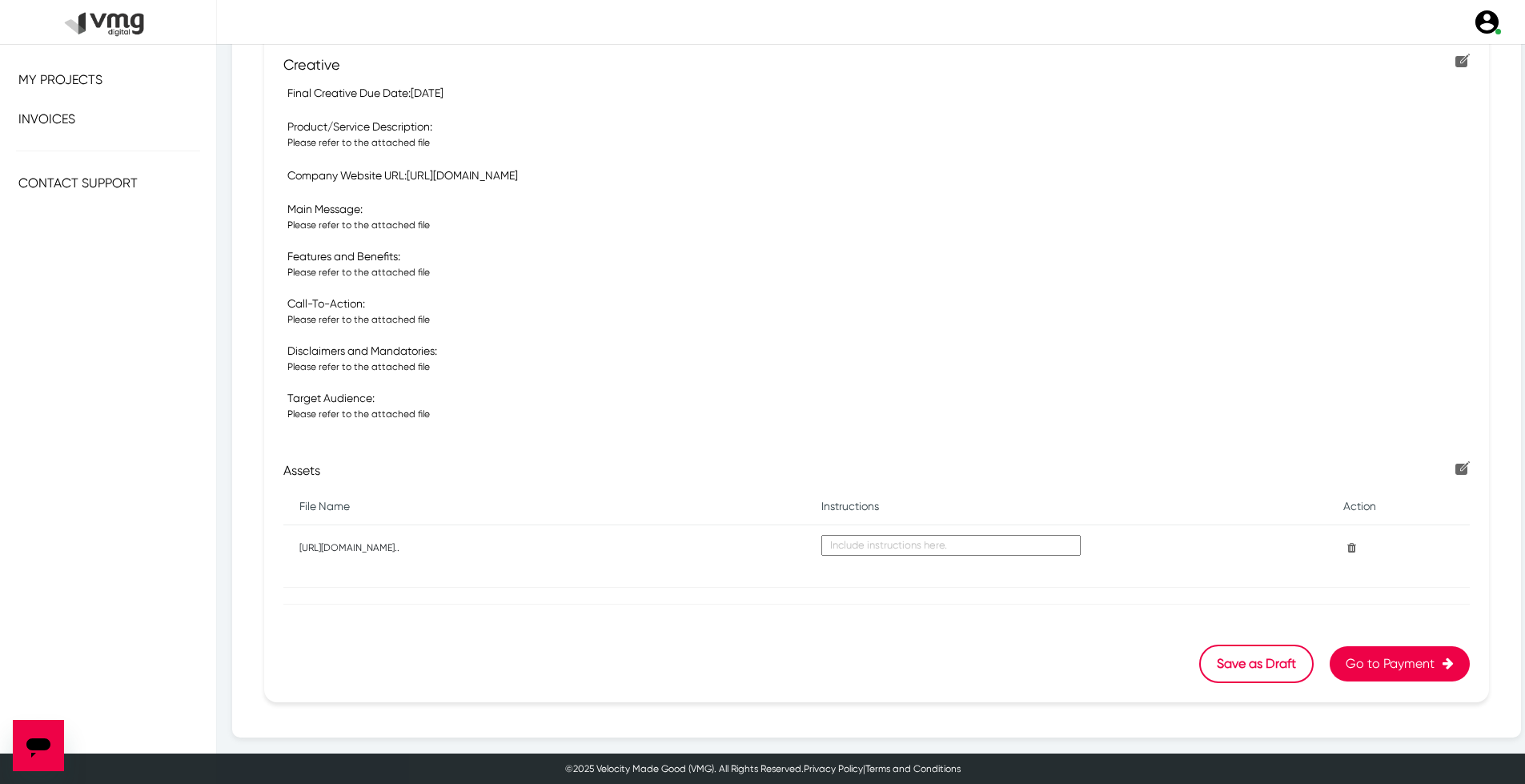
click at [1379, 663] on button "Go to Payment" at bounding box center [1399, 663] width 140 height 35
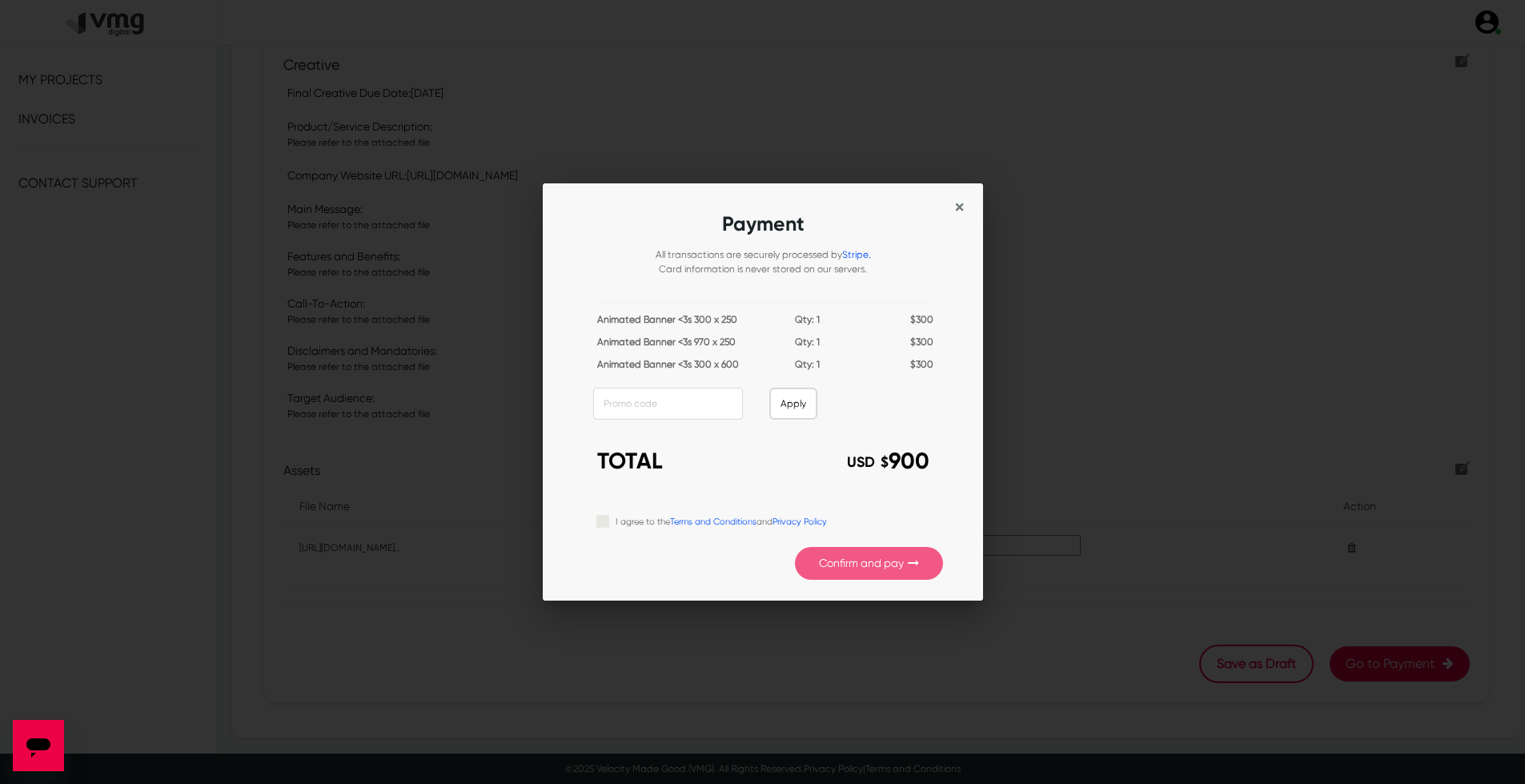
scroll to position [0, 0]
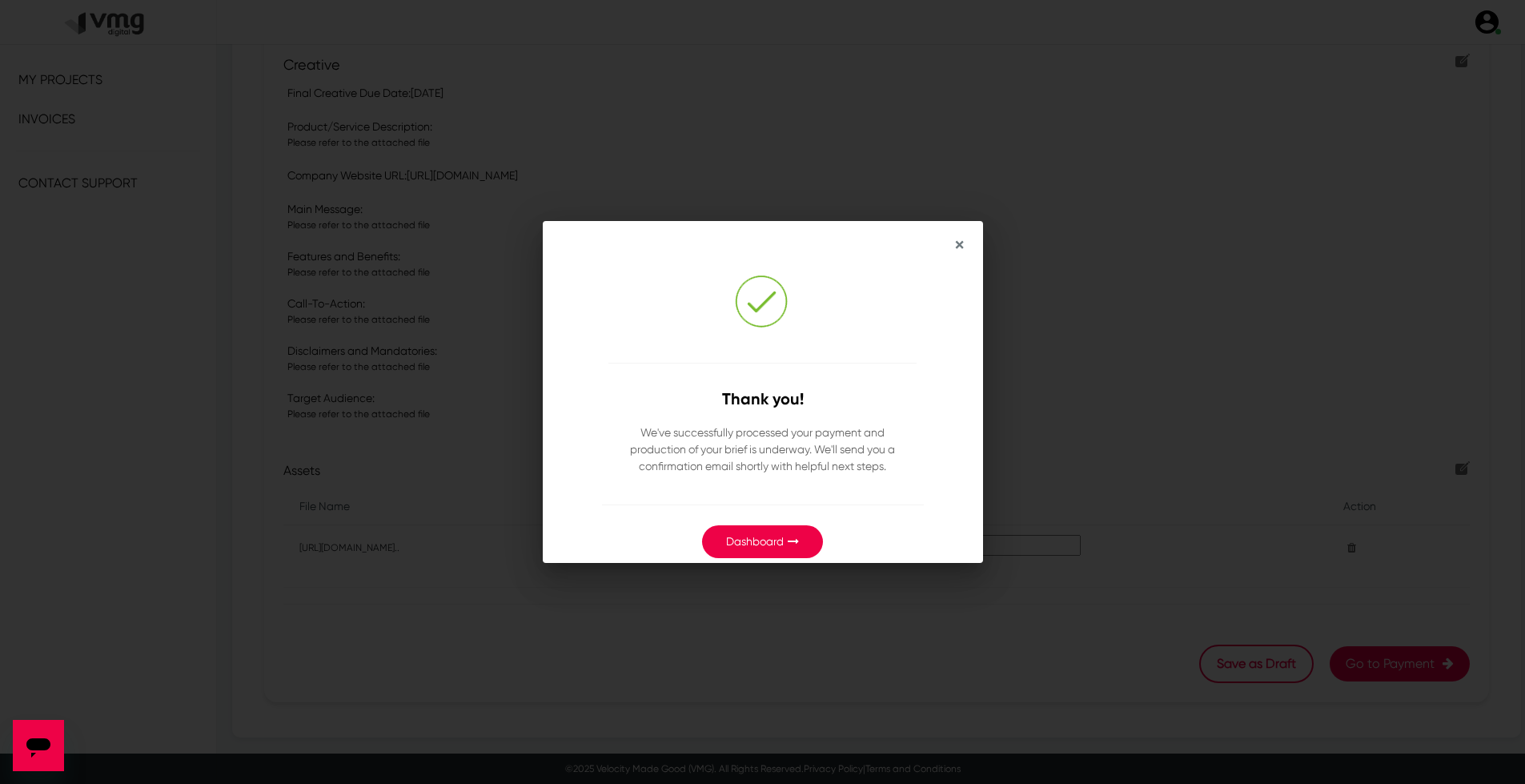
click at [753, 544] on link "Dashboard" at bounding box center [754, 541] width 57 height 13
